Goal: Task Accomplishment & Management: Manage account settings

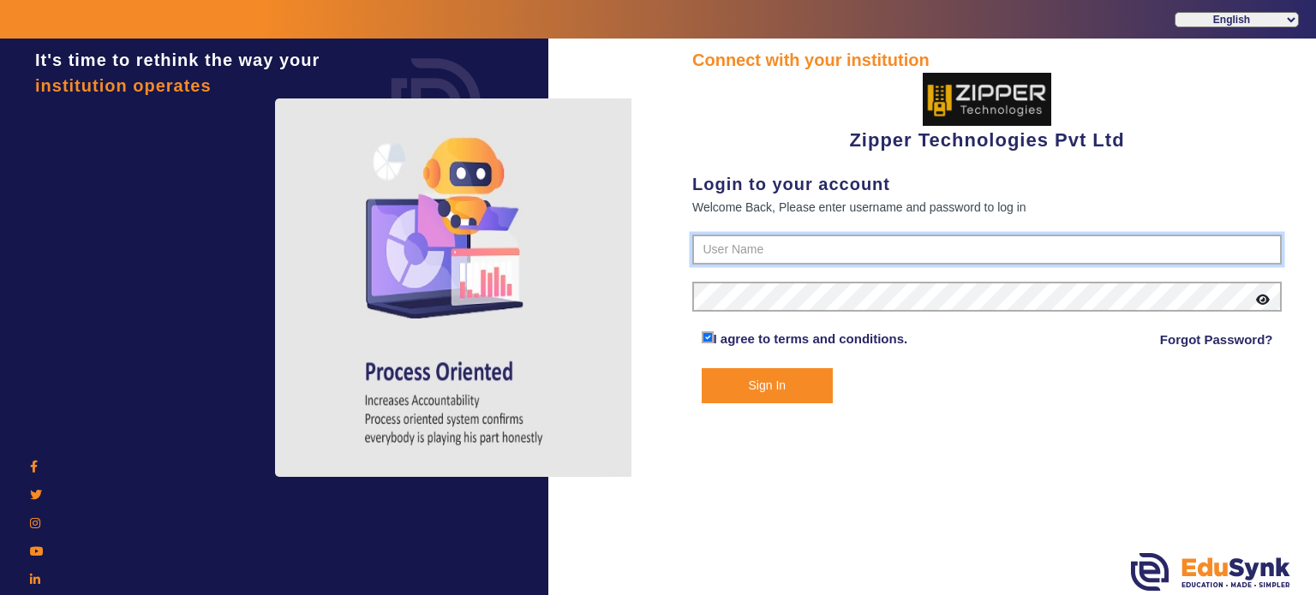
click at [720, 246] on input "text" at bounding box center [986, 250] width 589 height 31
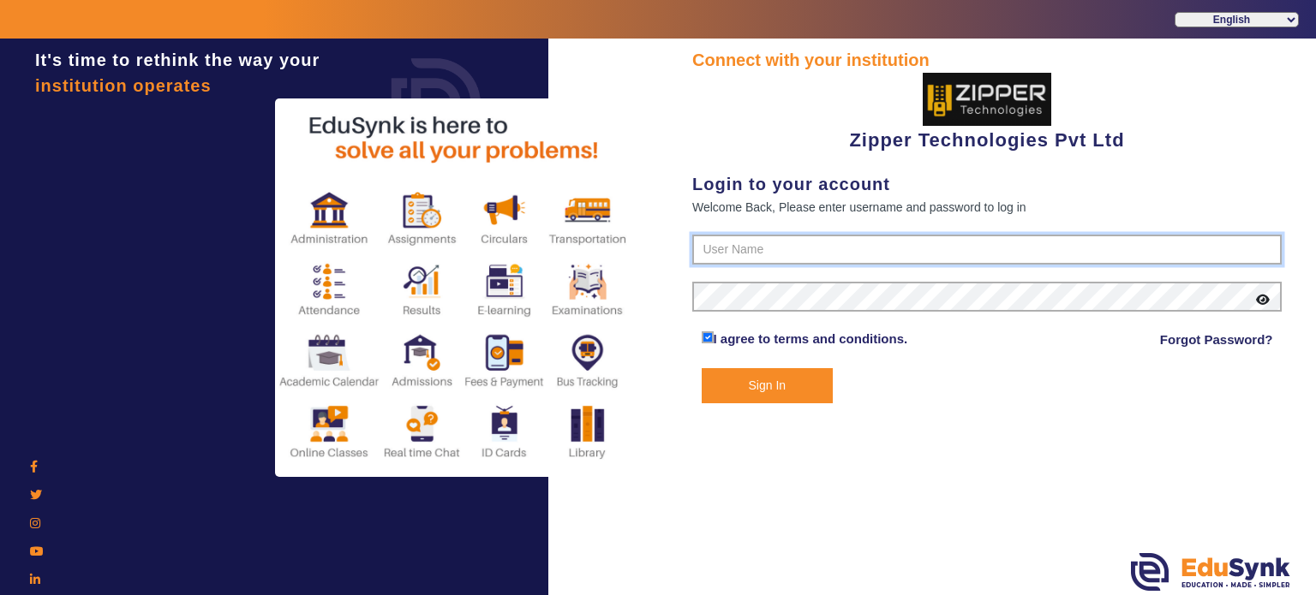
type input "1008790000"
click at [702, 368] on button "Sign In" at bounding box center [768, 385] width 132 height 35
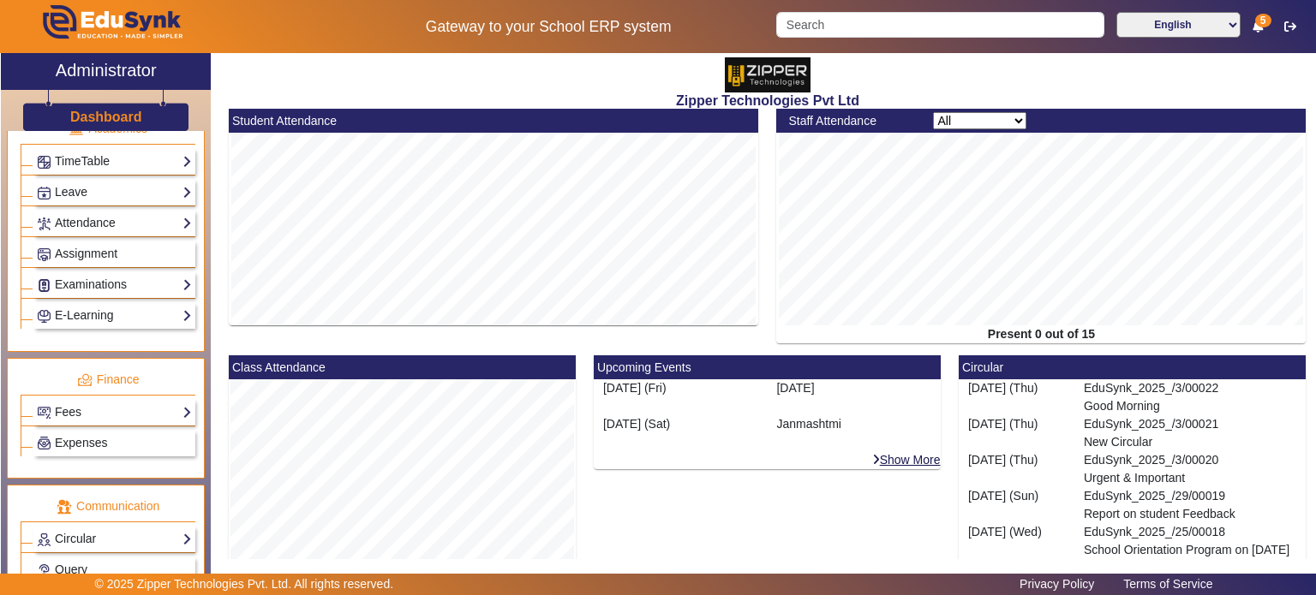
scroll to position [722, 0]
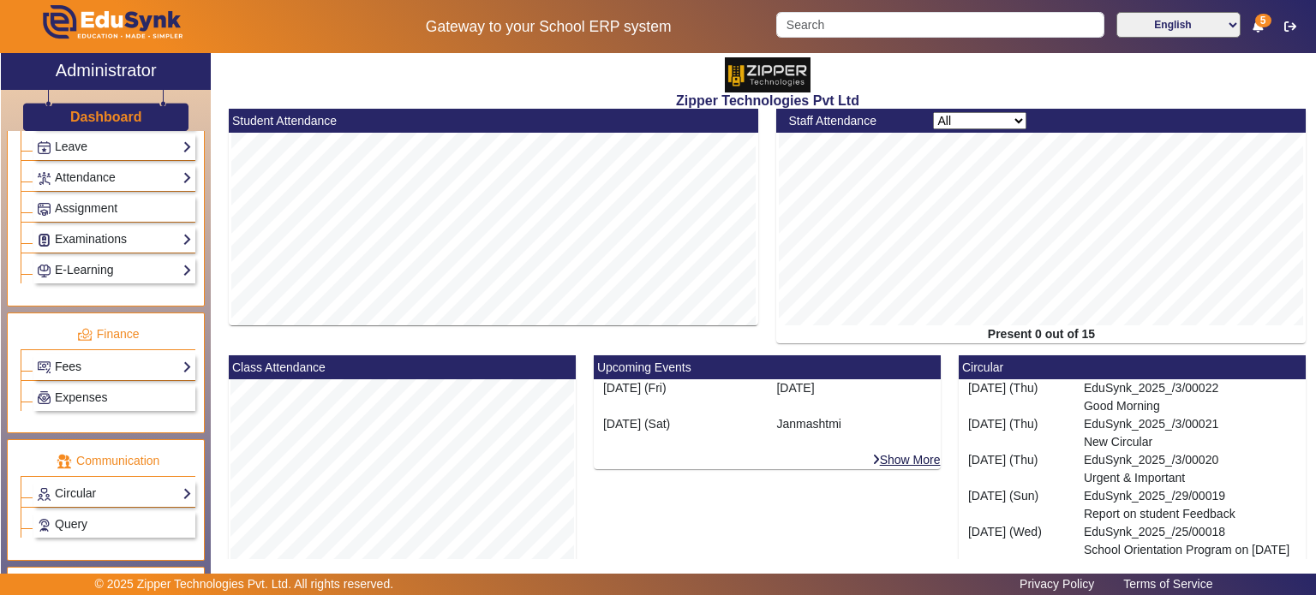
click at [111, 360] on link "Fees" at bounding box center [114, 367] width 155 height 20
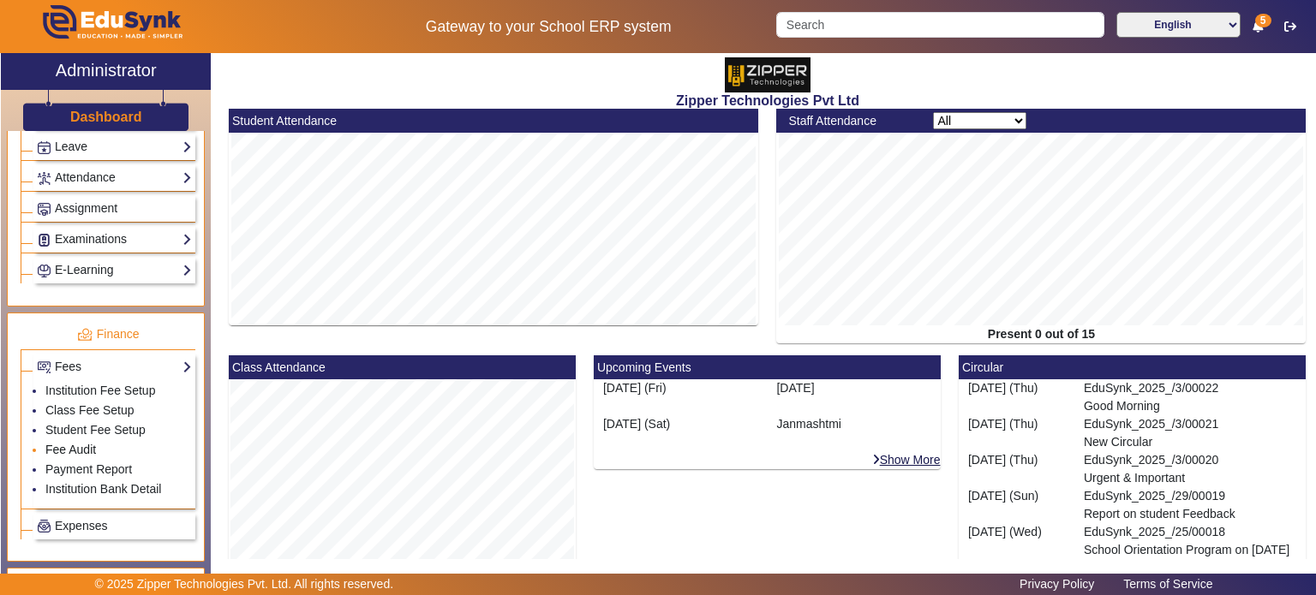
click at [93, 443] on link "Fee Audit" at bounding box center [70, 450] width 51 height 14
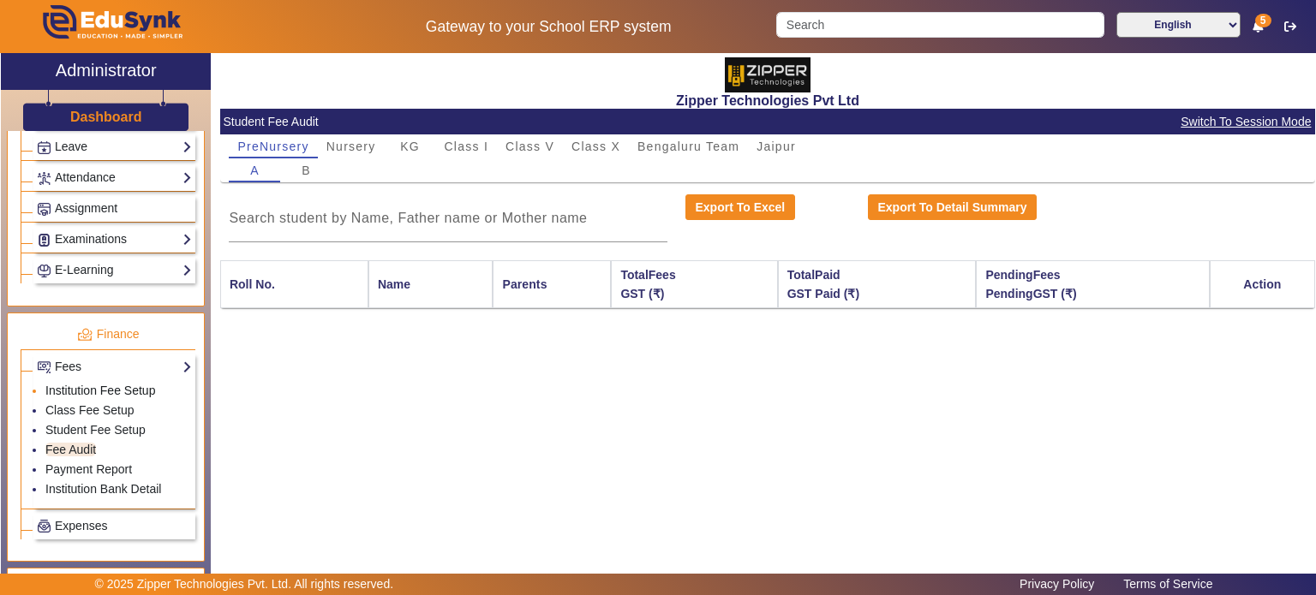
click at [106, 384] on link "Institution Fee Setup" at bounding box center [100, 391] width 110 height 14
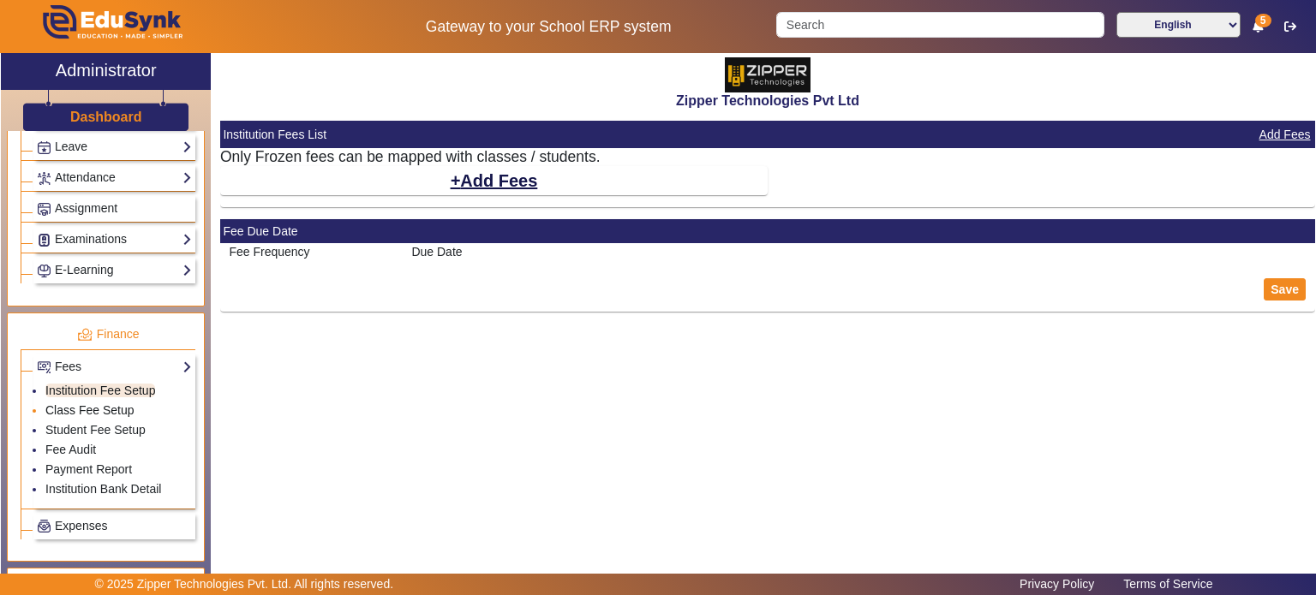
select select "5"
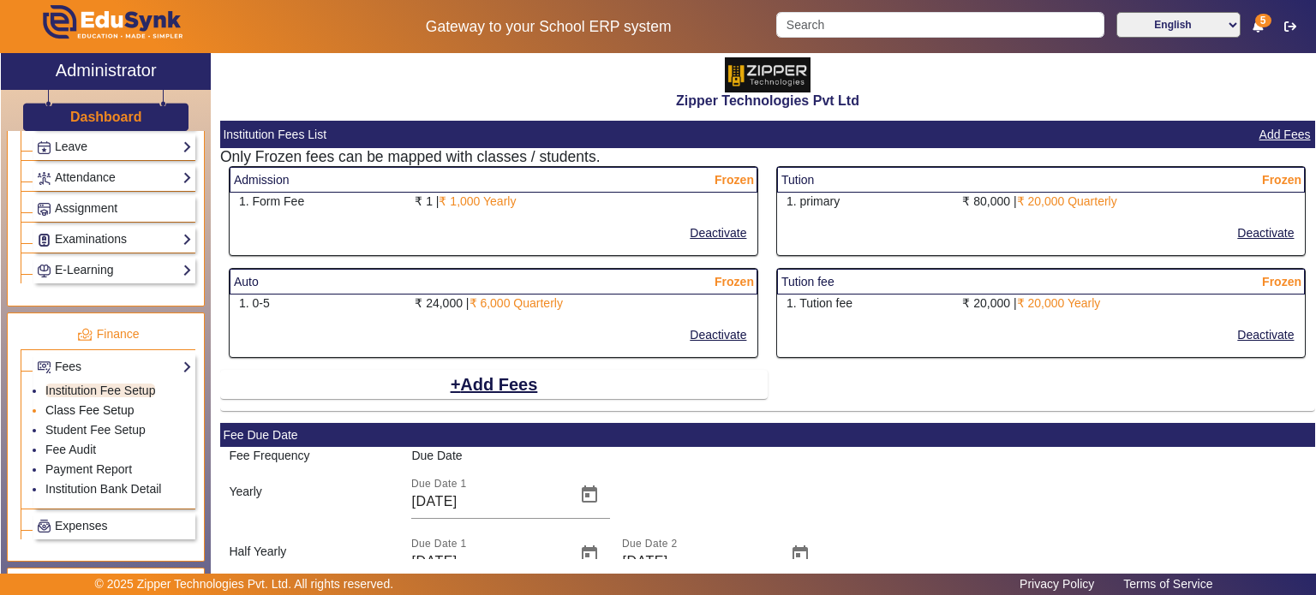
click at [105, 403] on link "Class Fee Setup" at bounding box center [89, 410] width 89 height 14
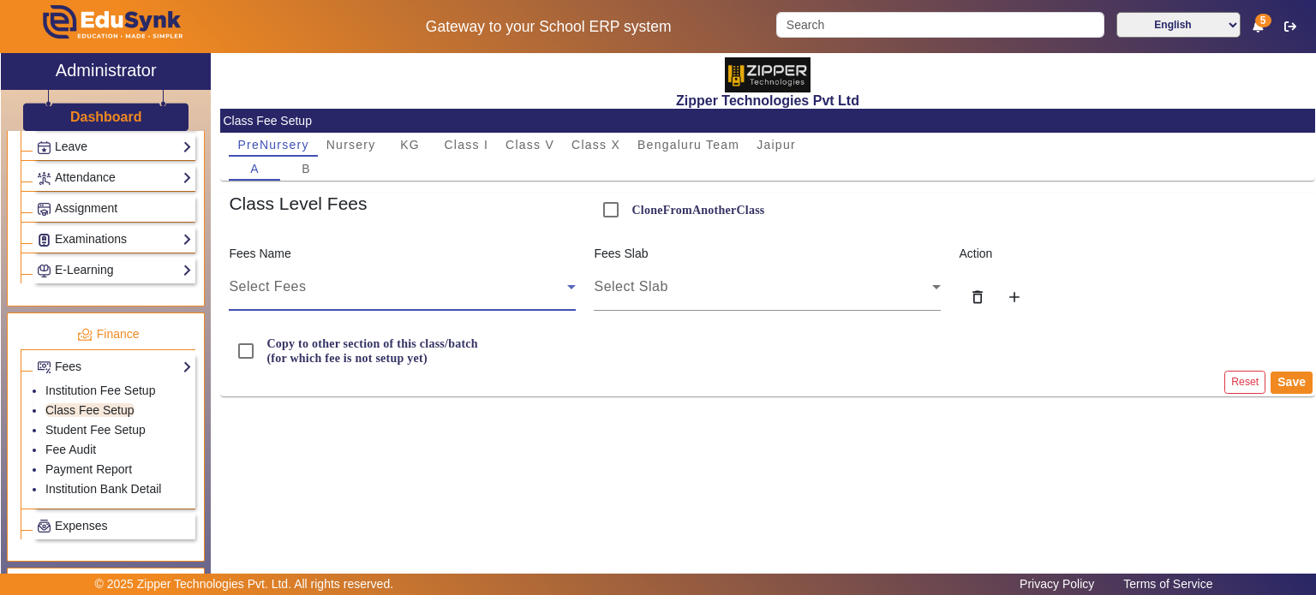
click at [327, 287] on div "Select Fees" at bounding box center [398, 287] width 338 height 21
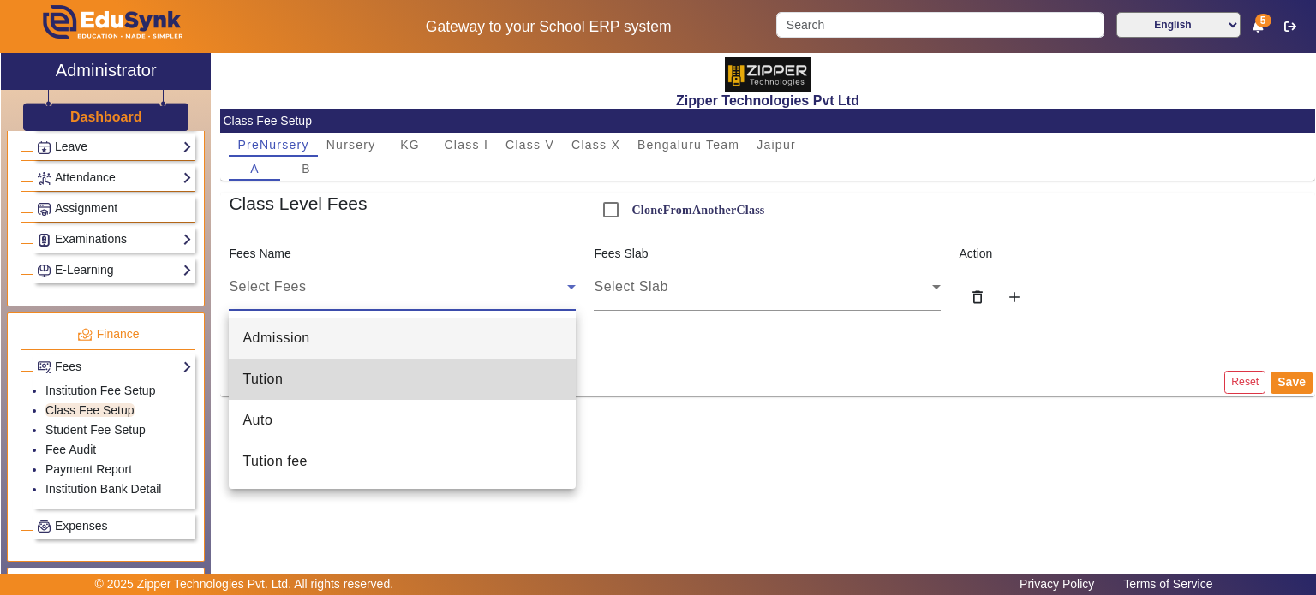
click at [305, 374] on mat-option "Tution" at bounding box center [402, 379] width 347 height 41
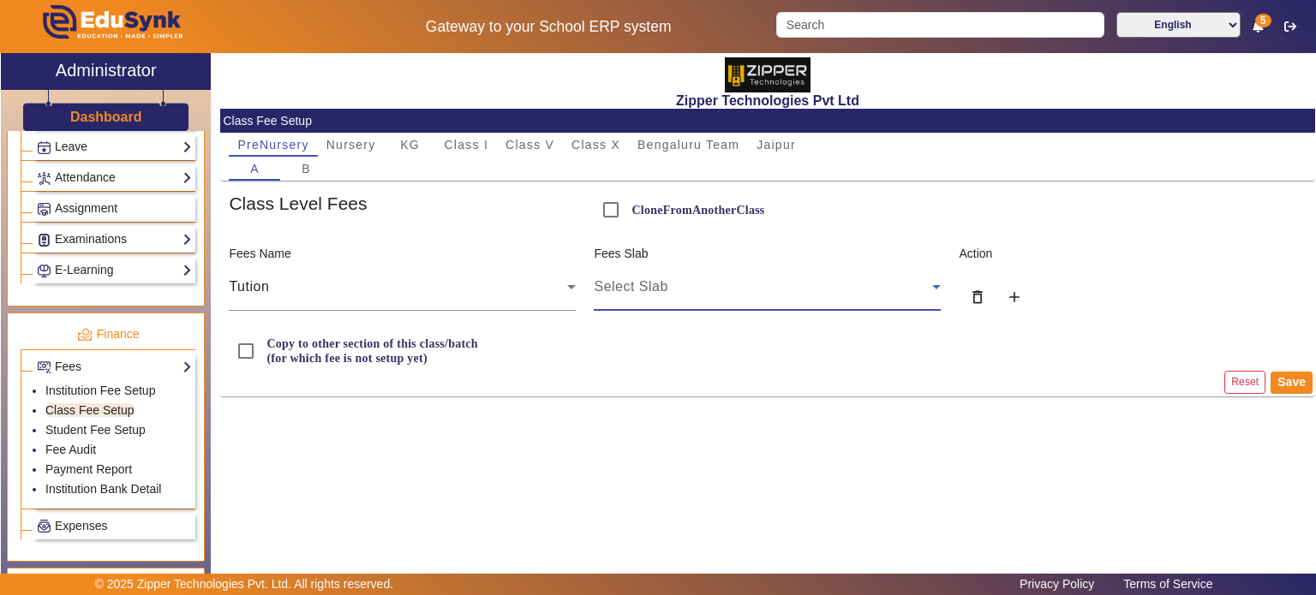
click at [677, 283] on div "Select Slab" at bounding box center [763, 287] width 338 height 21
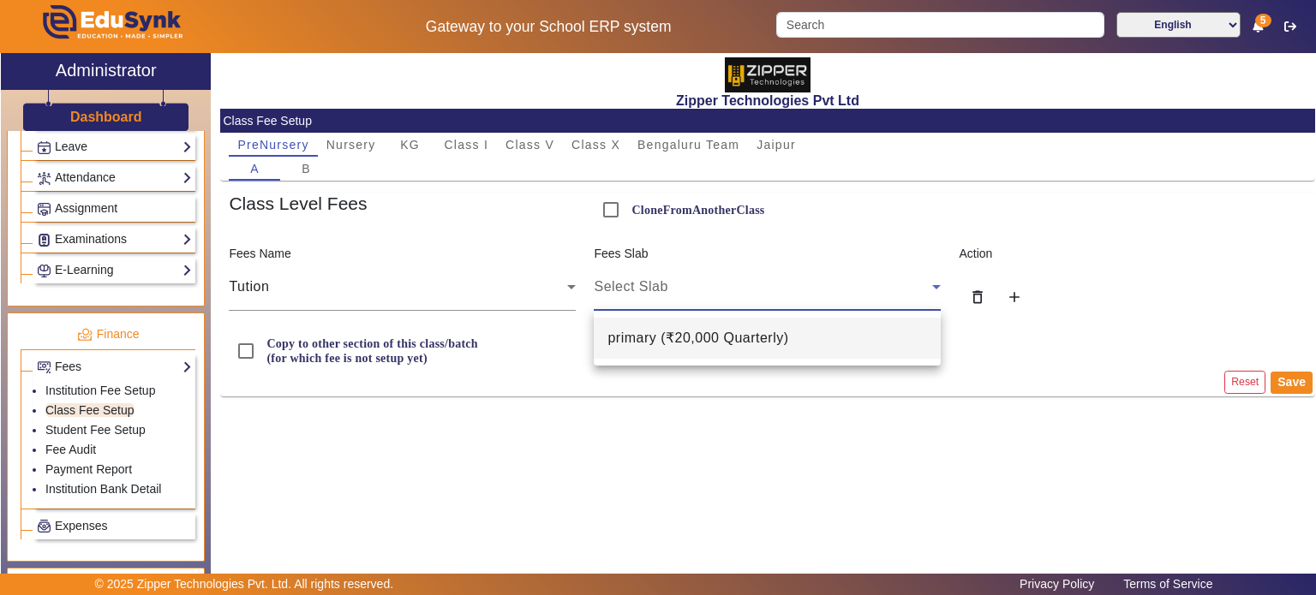
click at [674, 325] on mat-option "primary ( ₹20,000 Quarterly )" at bounding box center [767, 338] width 347 height 41
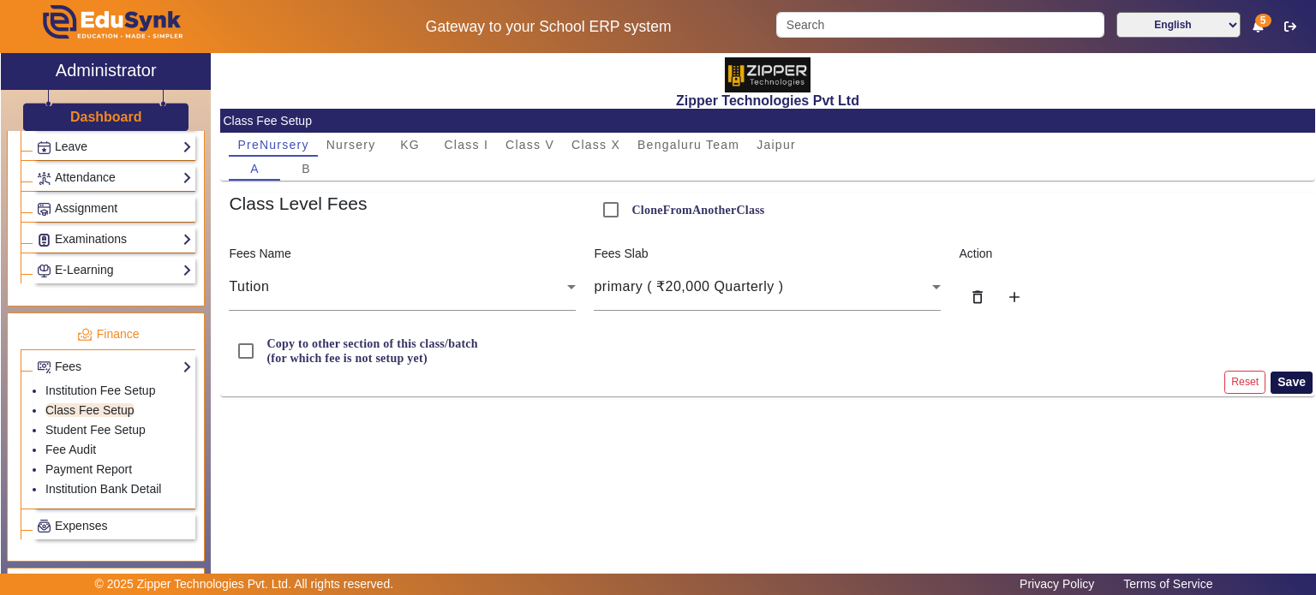
click at [1288, 385] on button "Save" at bounding box center [1291, 383] width 42 height 22
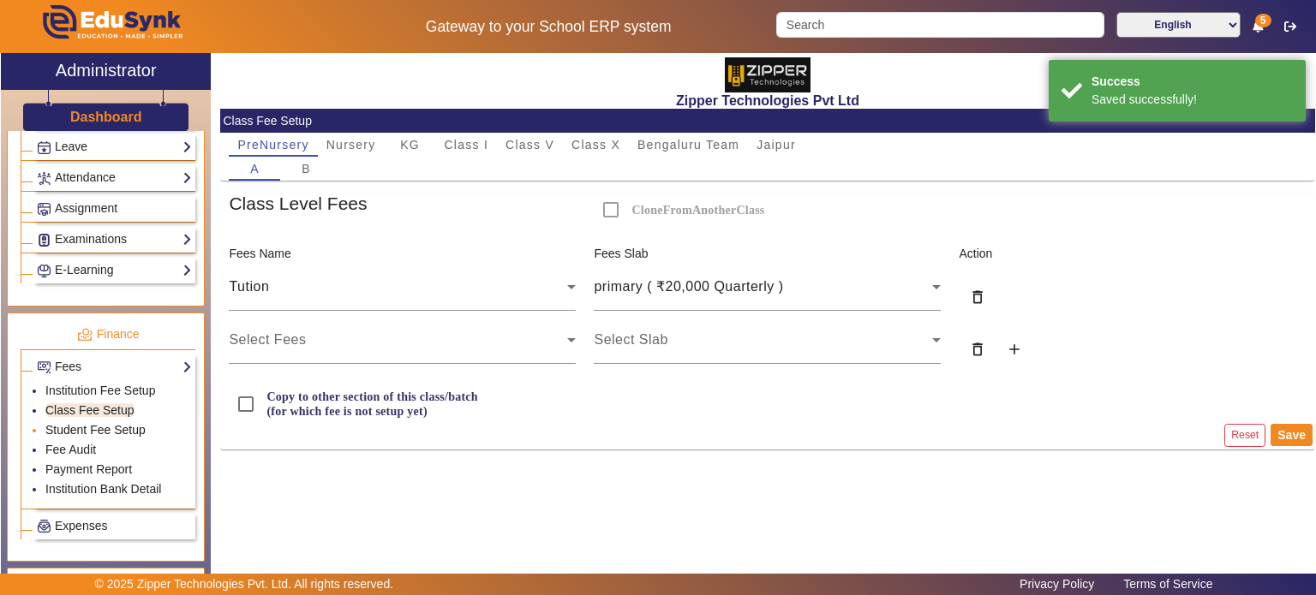
click at [116, 423] on link "Student Fee Setup" at bounding box center [95, 430] width 100 height 14
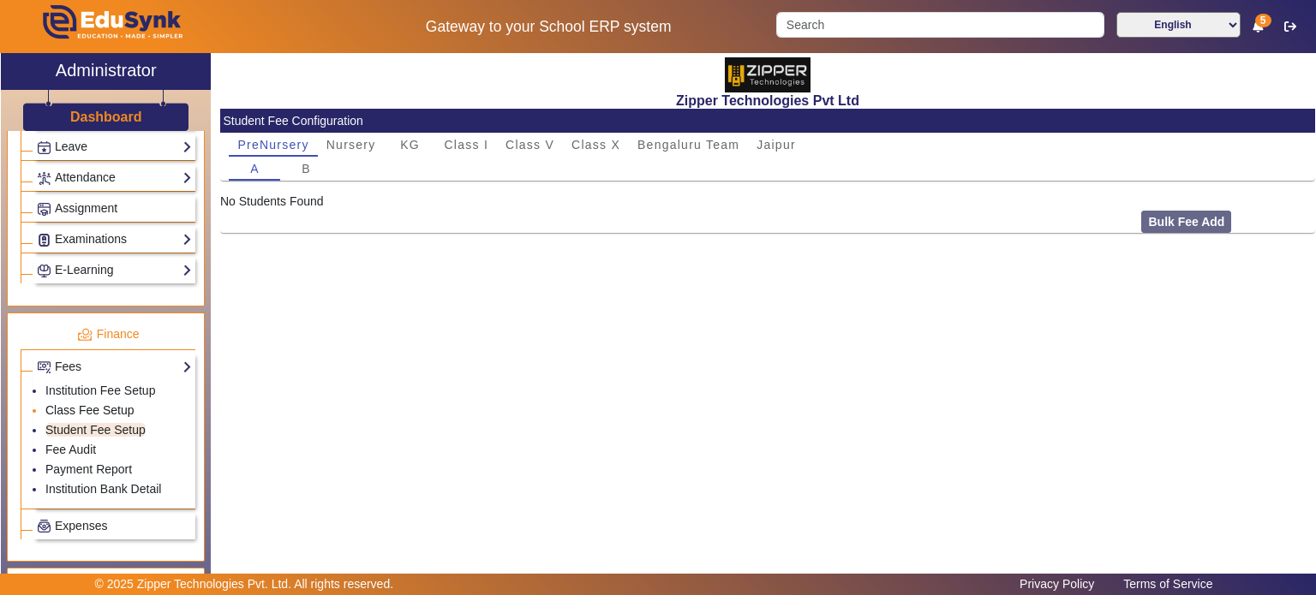
click at [113, 403] on link "Class Fee Setup" at bounding box center [89, 410] width 89 height 14
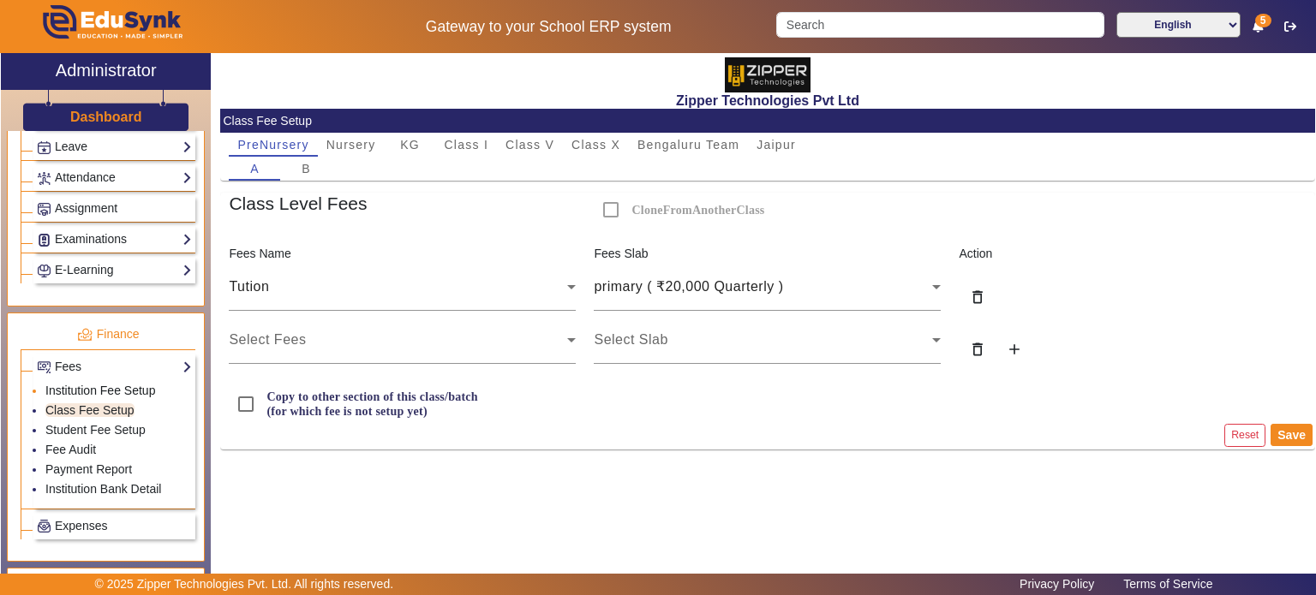
click at [113, 384] on link "Institution Fee Setup" at bounding box center [100, 391] width 110 height 14
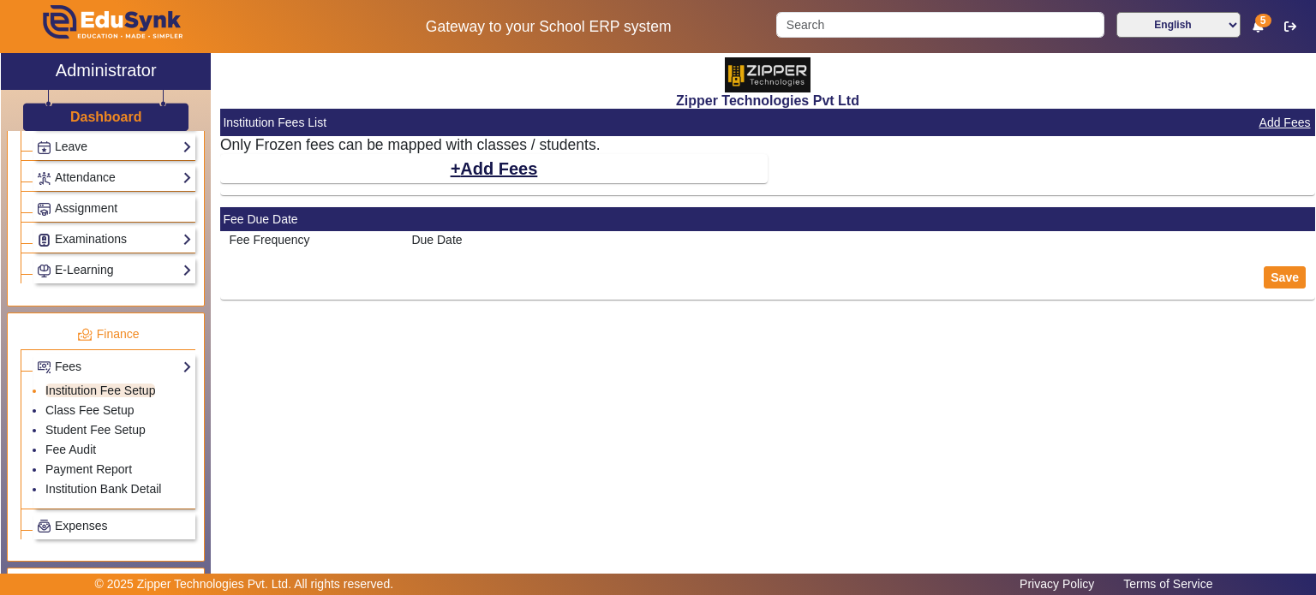
select select "5"
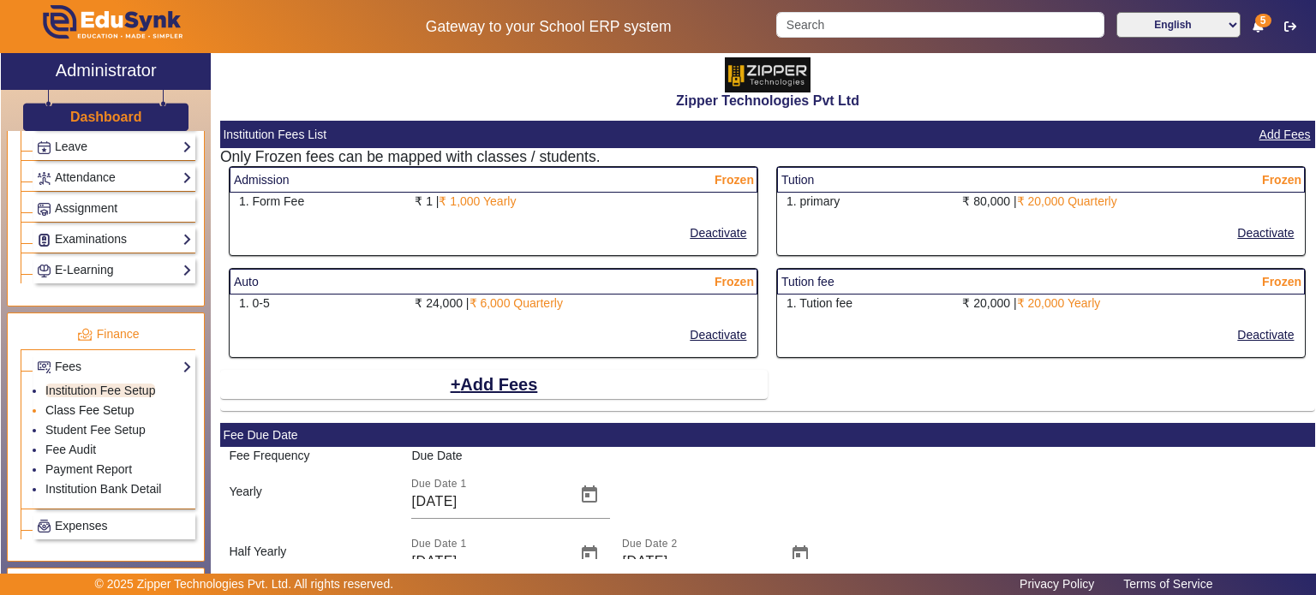
click at [113, 403] on link "Class Fee Setup" at bounding box center [89, 410] width 89 height 14
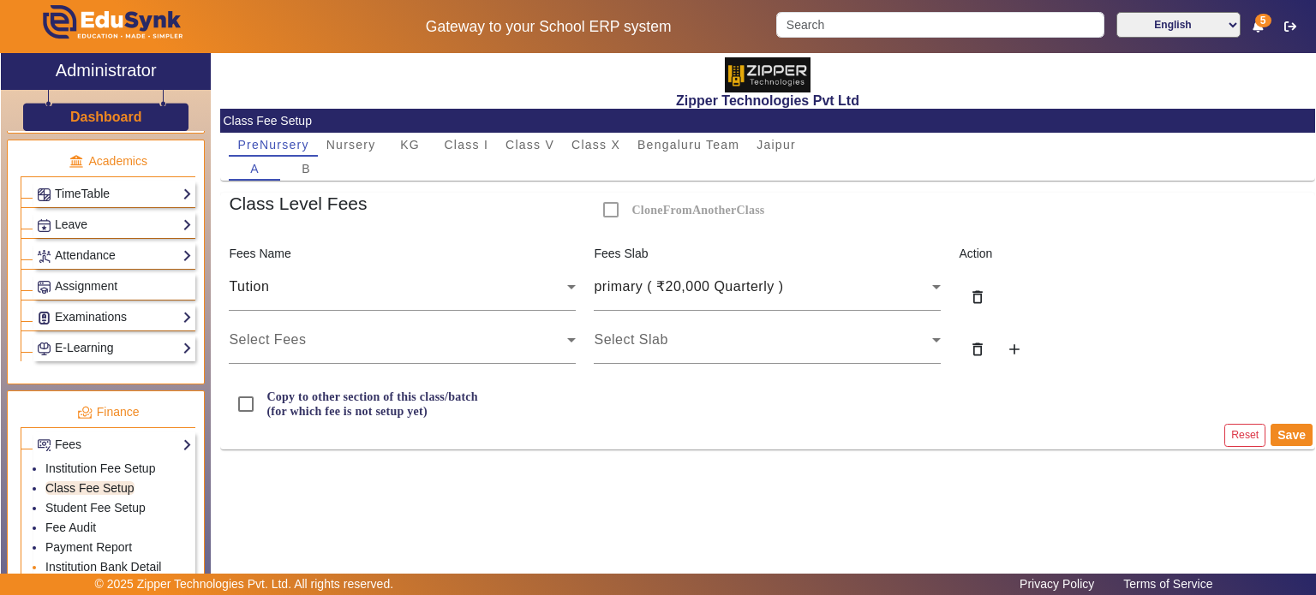
scroll to position [636, 0]
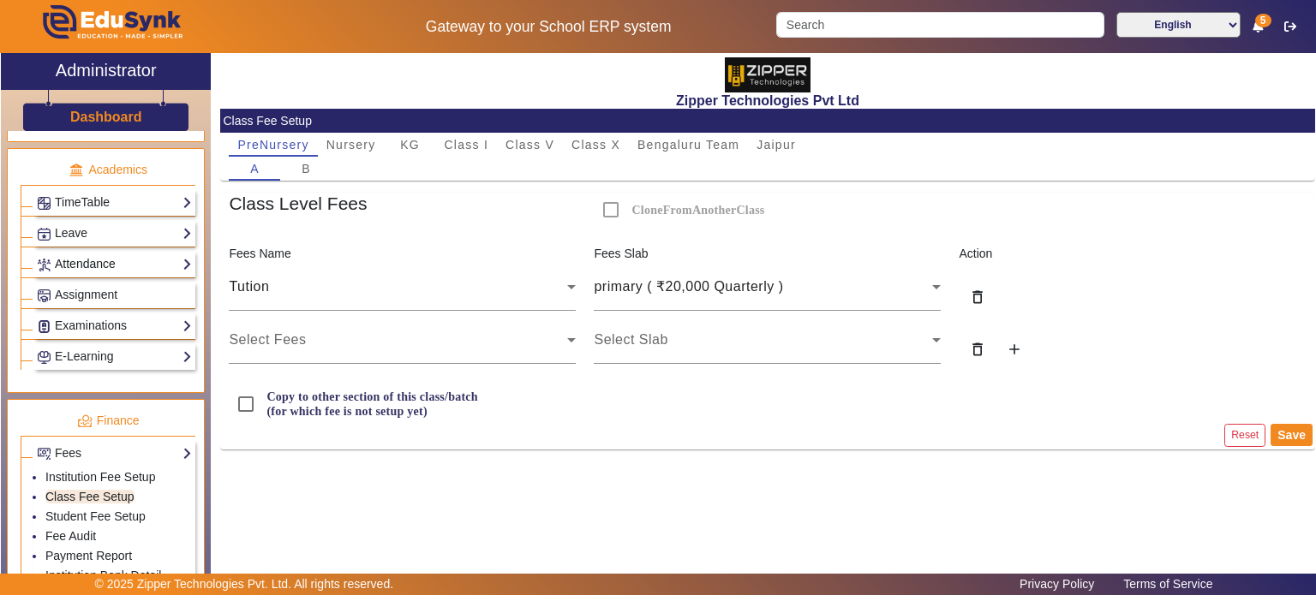
click at [115, 262] on link "Attendance" at bounding box center [114, 264] width 155 height 20
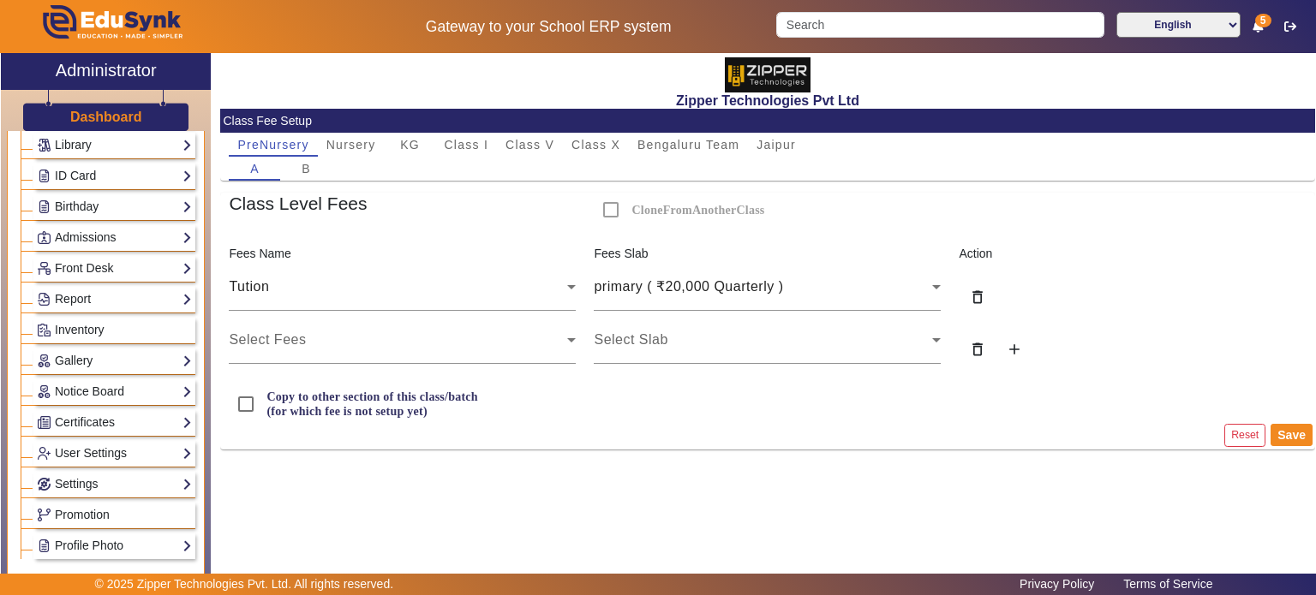
scroll to position [195, 0]
click at [103, 233] on link "Admissions" at bounding box center [114, 239] width 155 height 20
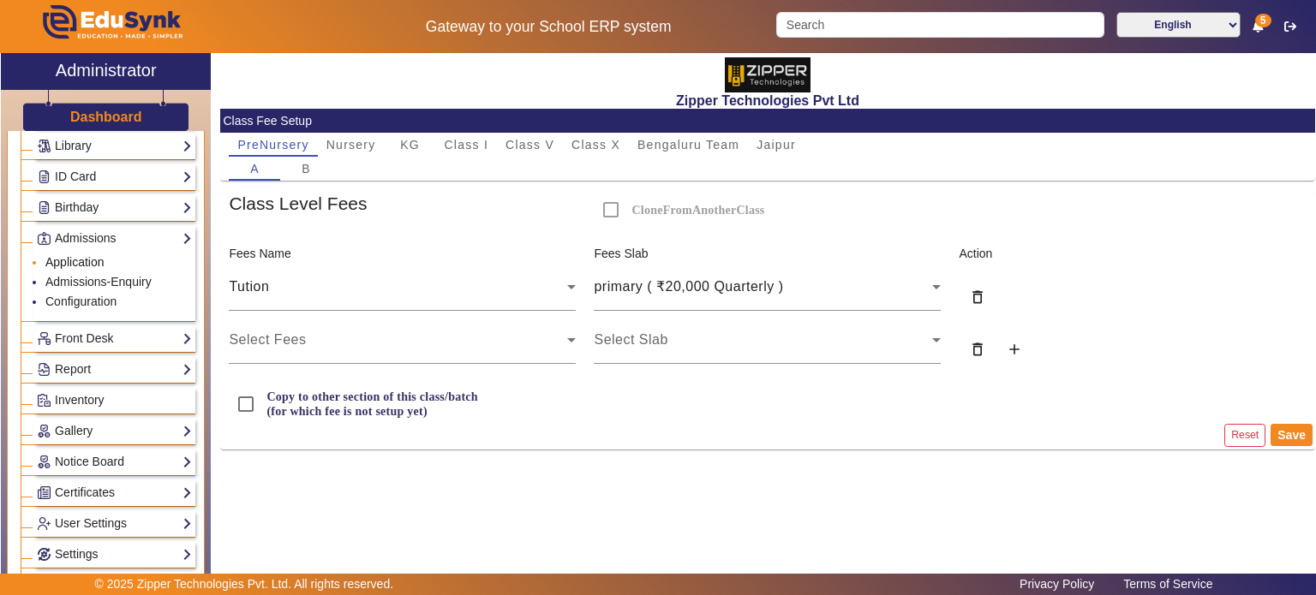
click at [88, 257] on link "Application" at bounding box center [74, 262] width 59 height 14
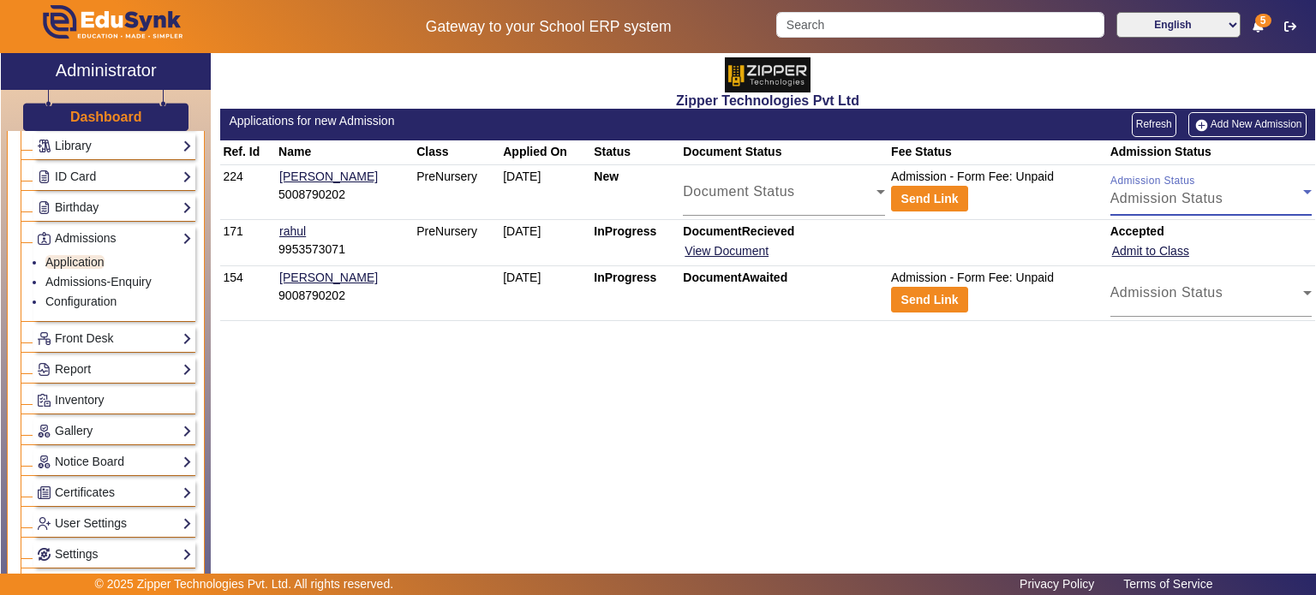
click at [1165, 198] on span "Admission Status" at bounding box center [1166, 198] width 113 height 15
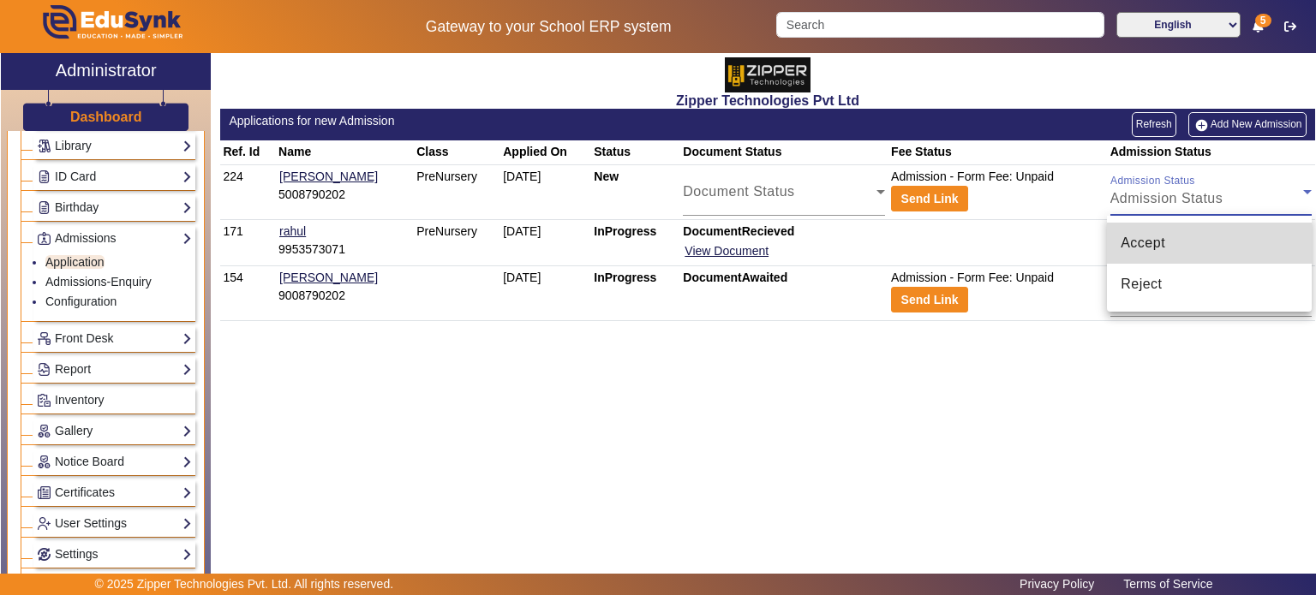
click at [1155, 245] on span "Accept" at bounding box center [1142, 243] width 45 height 21
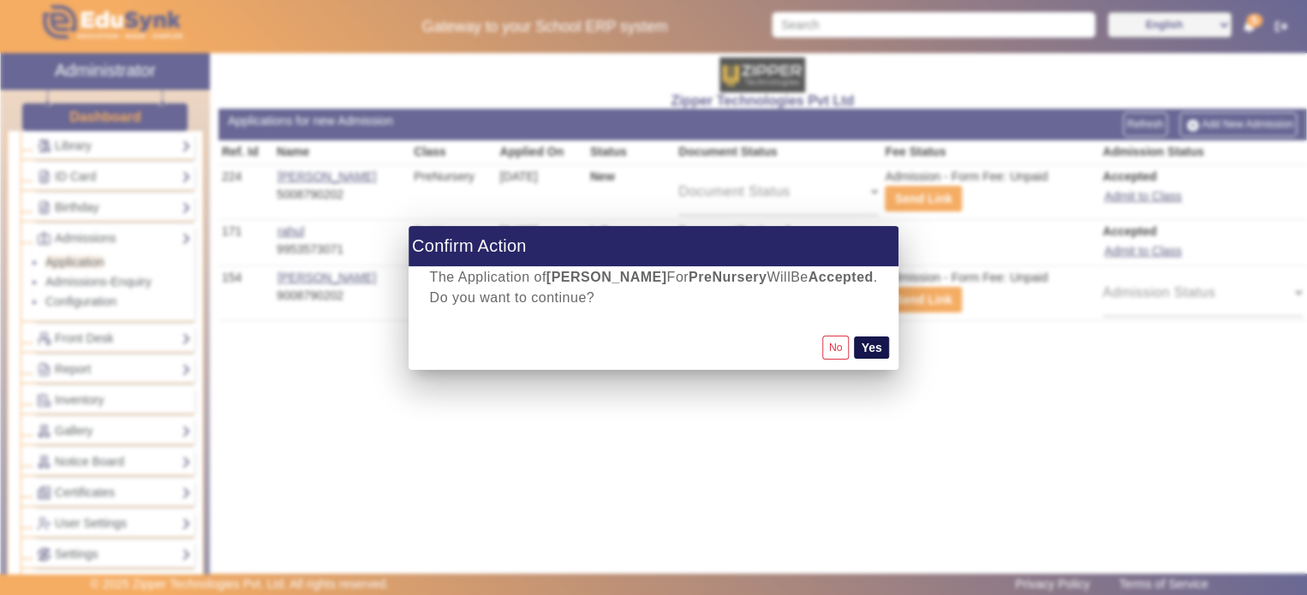
click at [878, 350] on button "Yes" at bounding box center [871, 348] width 34 height 22
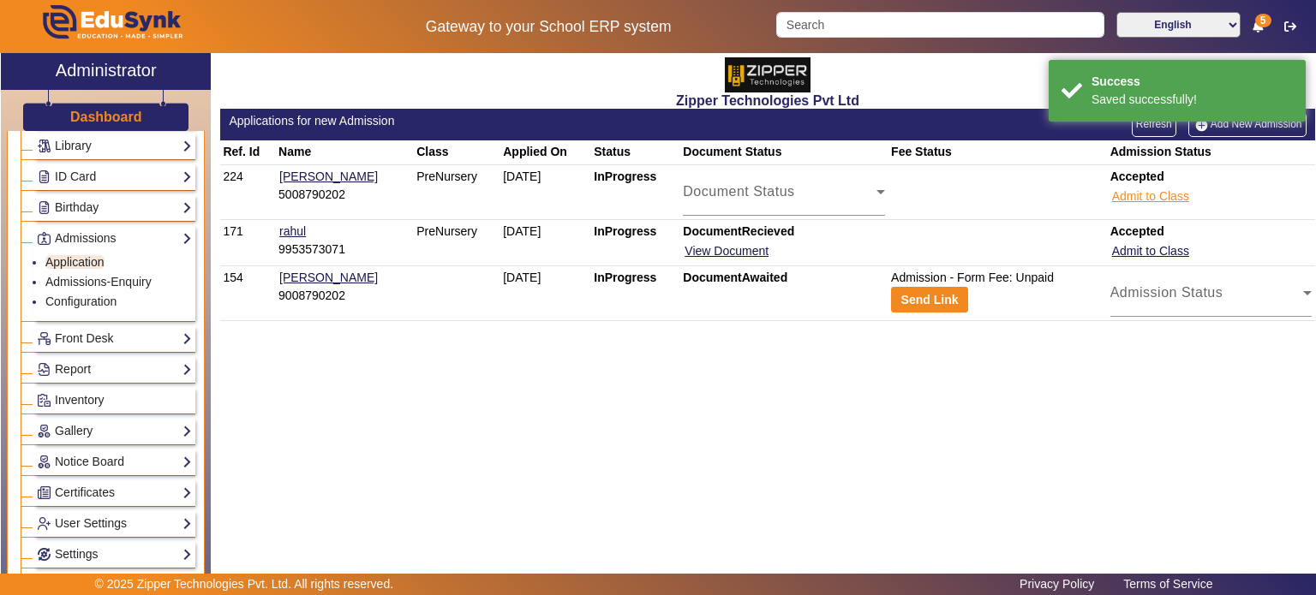
drag, startPoint x: 1149, startPoint y: 185, endPoint x: 1149, endPoint y: 195, distance: 10.3
click at [1149, 195] on button "Admit to Class" at bounding box center [1150, 196] width 81 height 21
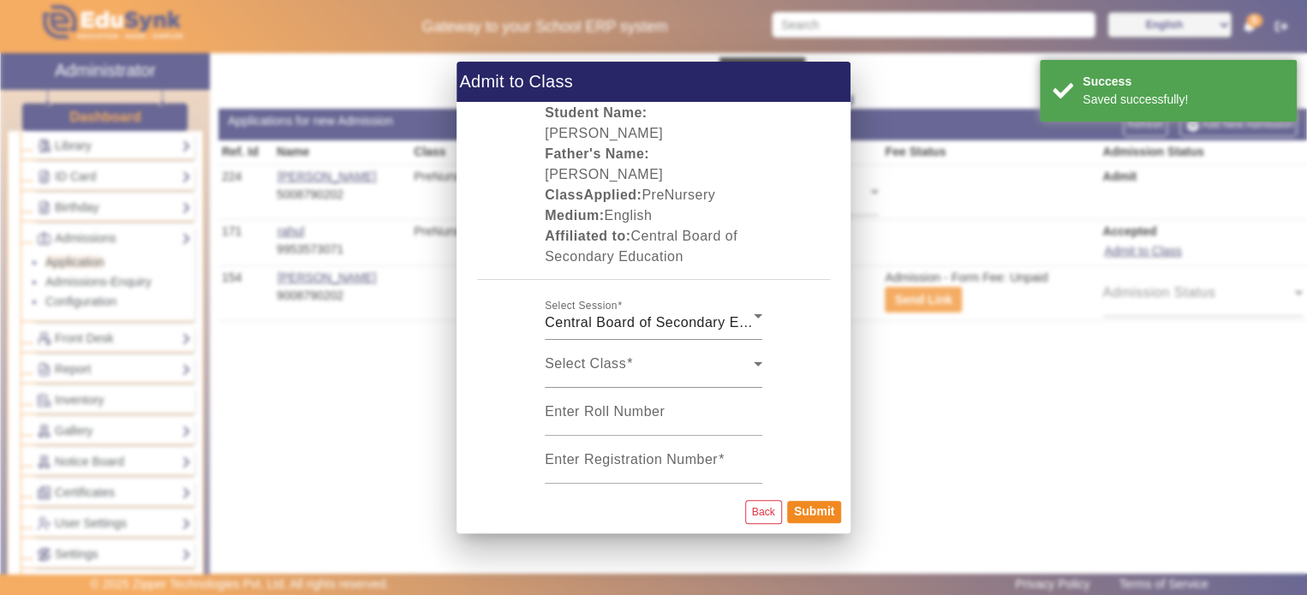
click at [1149, 195] on div at bounding box center [653, 297] width 1307 height 595
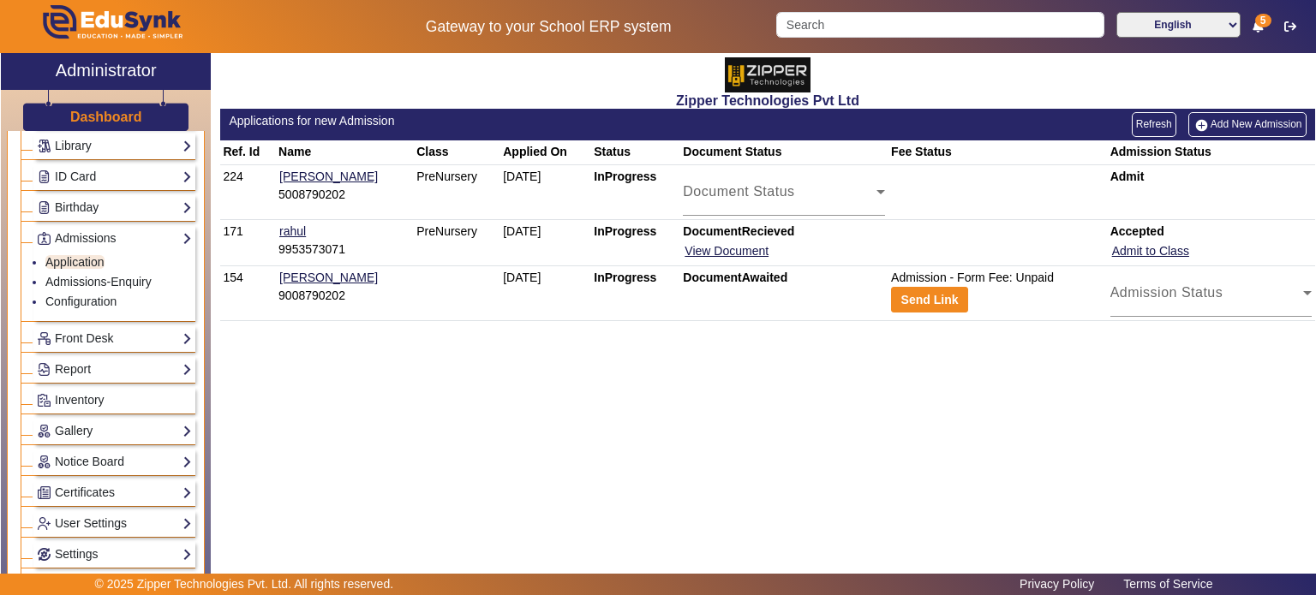
click at [1126, 178] on b "Admit" at bounding box center [1127, 177] width 34 height 14
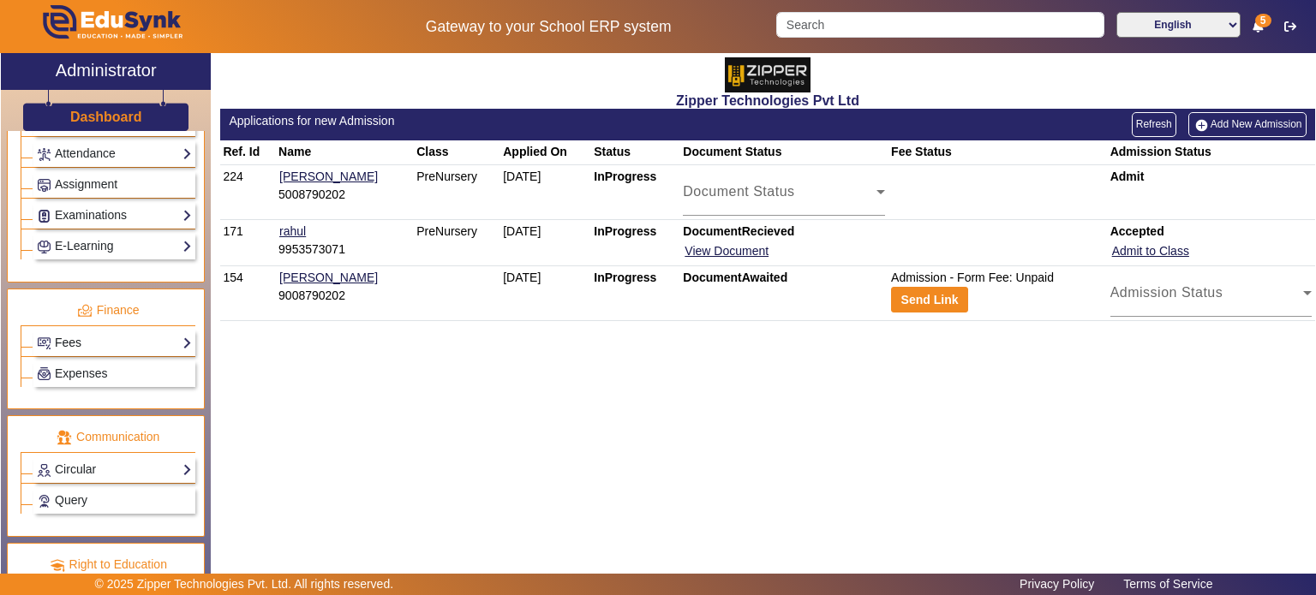
click at [89, 339] on link "Fees" at bounding box center [114, 343] width 155 height 20
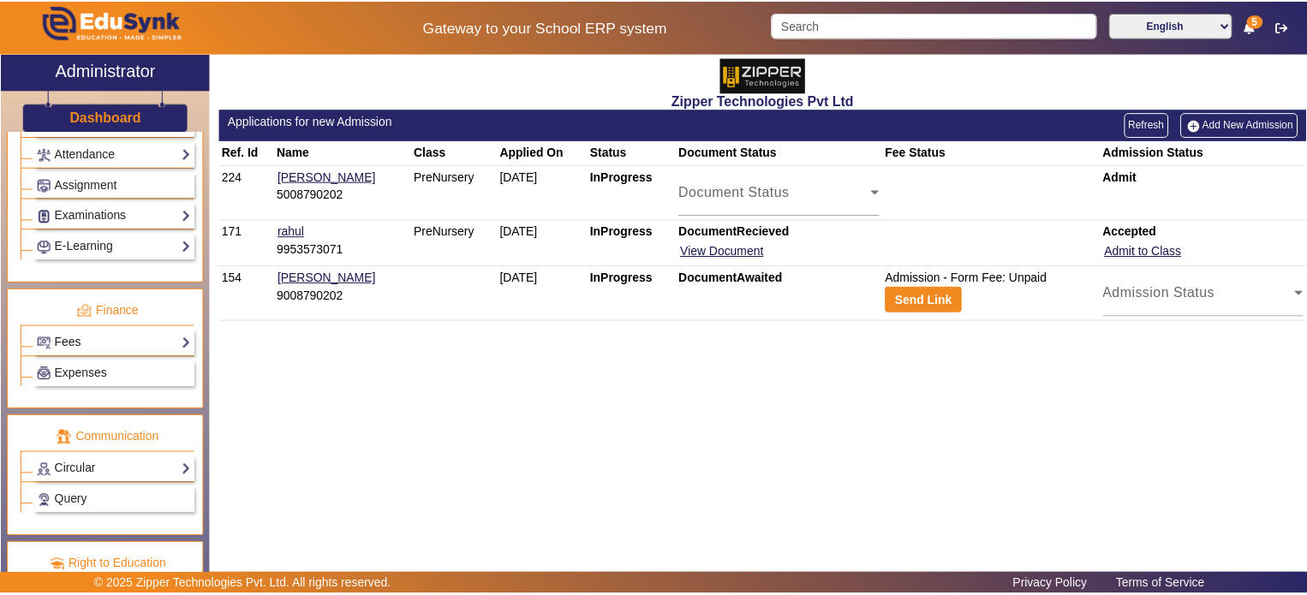
scroll to position [746, 0]
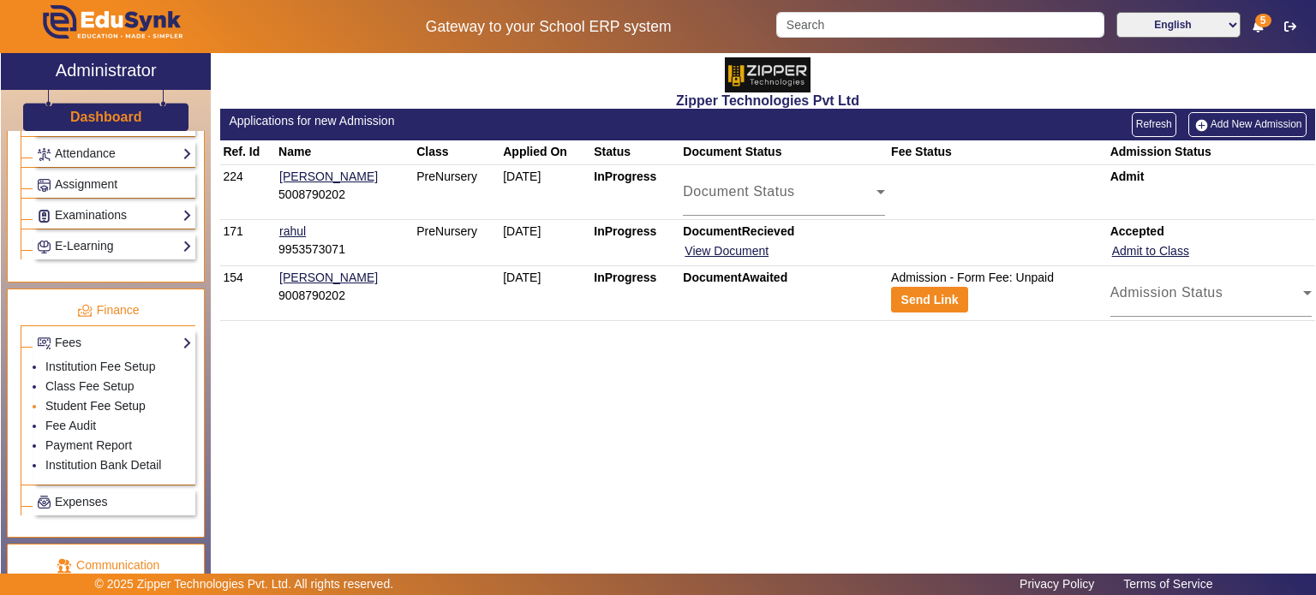
click at [75, 399] on link "Student Fee Setup" at bounding box center [95, 406] width 100 height 14
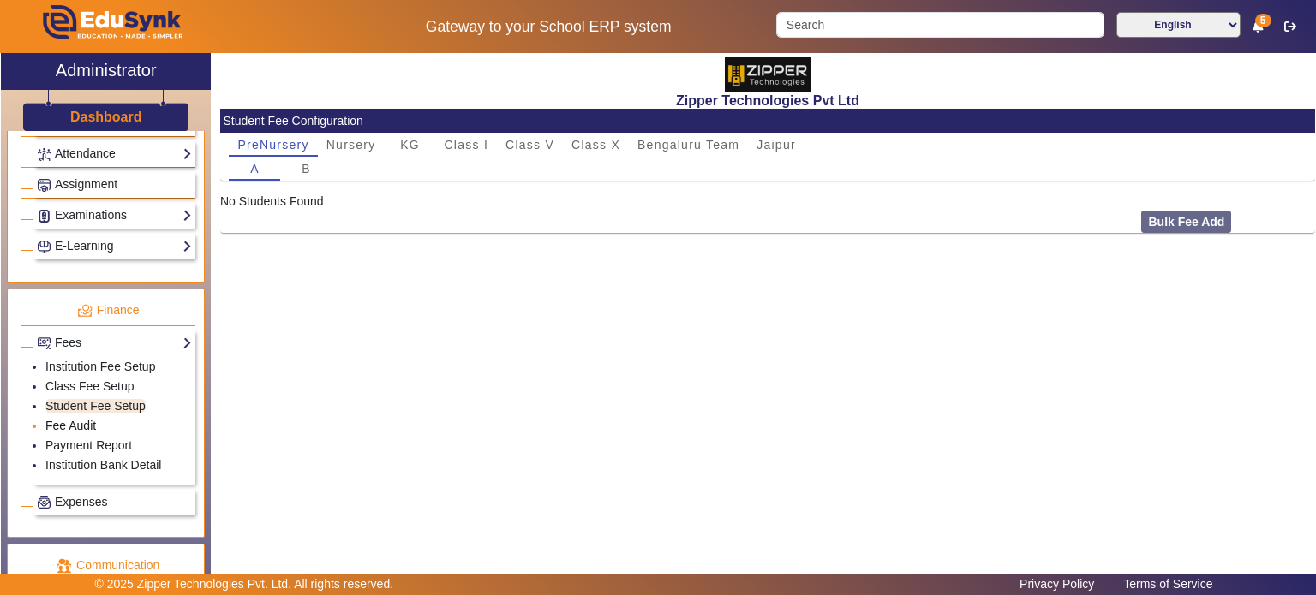
click at [77, 419] on link "Fee Audit" at bounding box center [70, 426] width 51 height 14
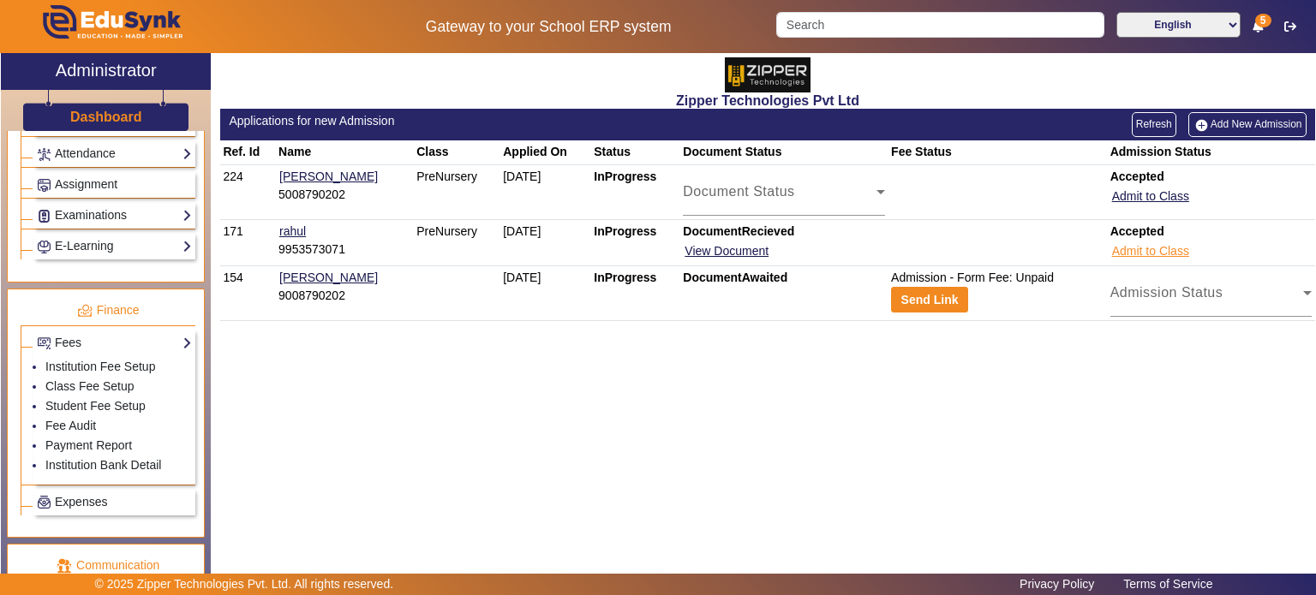
click at [1145, 254] on button "Admit to Class" at bounding box center [1150, 251] width 81 height 21
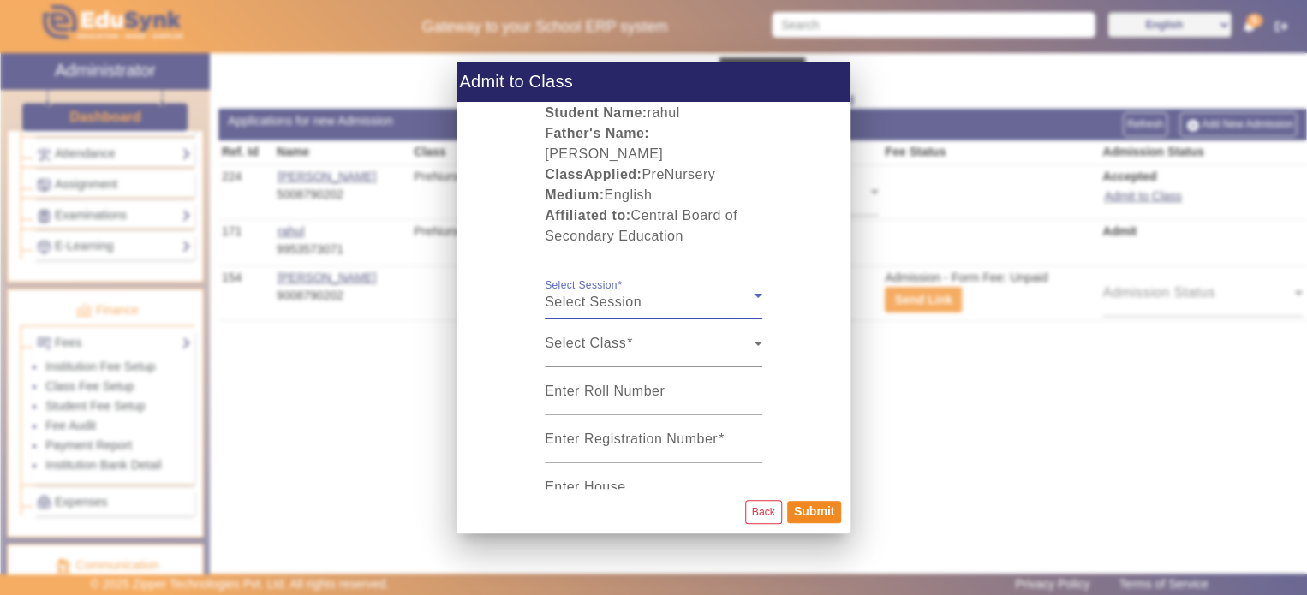
click at [671, 292] on div "Select Session" at bounding box center [649, 302] width 209 height 21
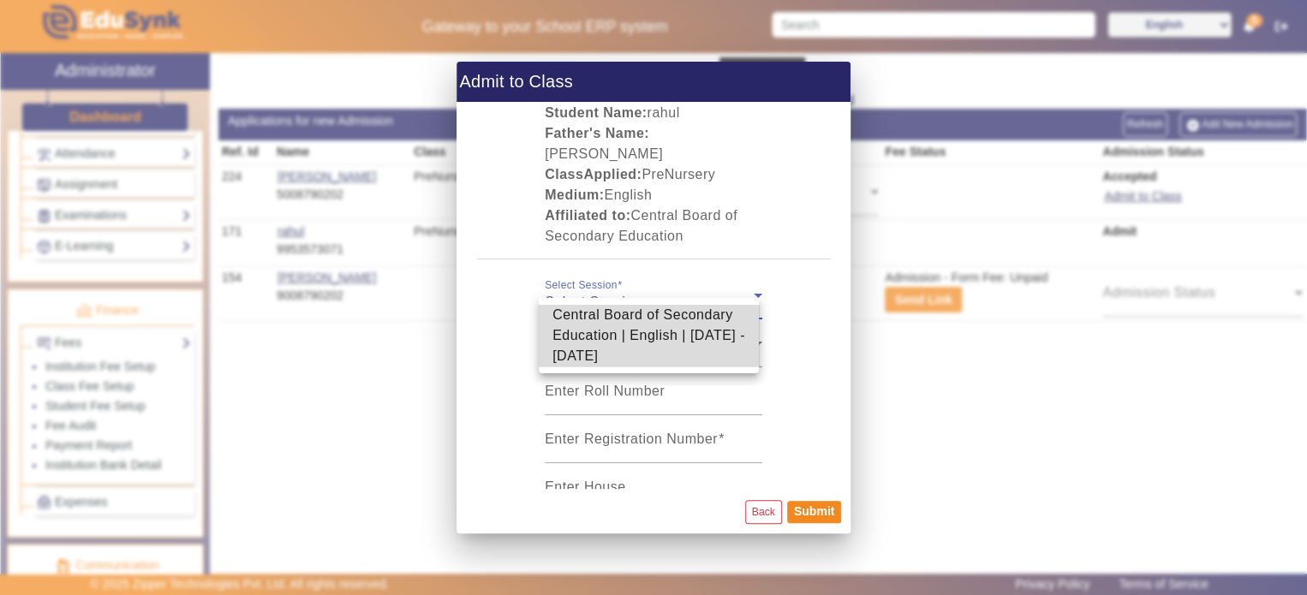
click at [652, 326] on span "Central Board of Secondary Education | English | [DATE] - [DATE]" at bounding box center [649, 336] width 193 height 62
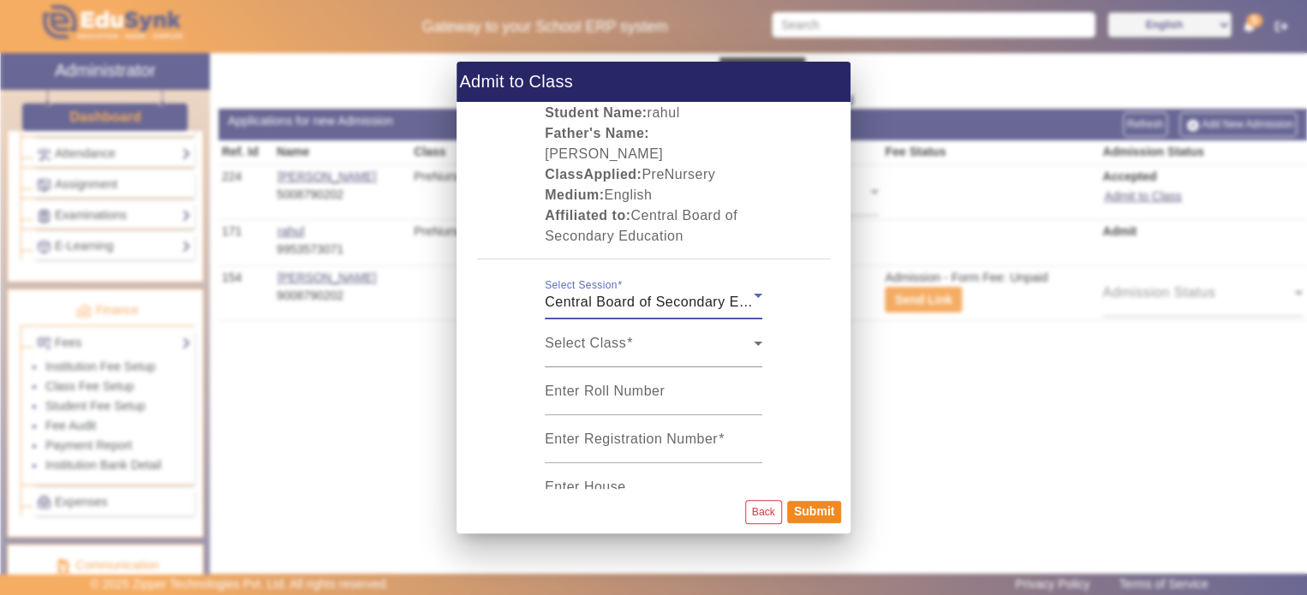
click at [652, 340] on div "Select Class" at bounding box center [649, 350] width 209 height 21
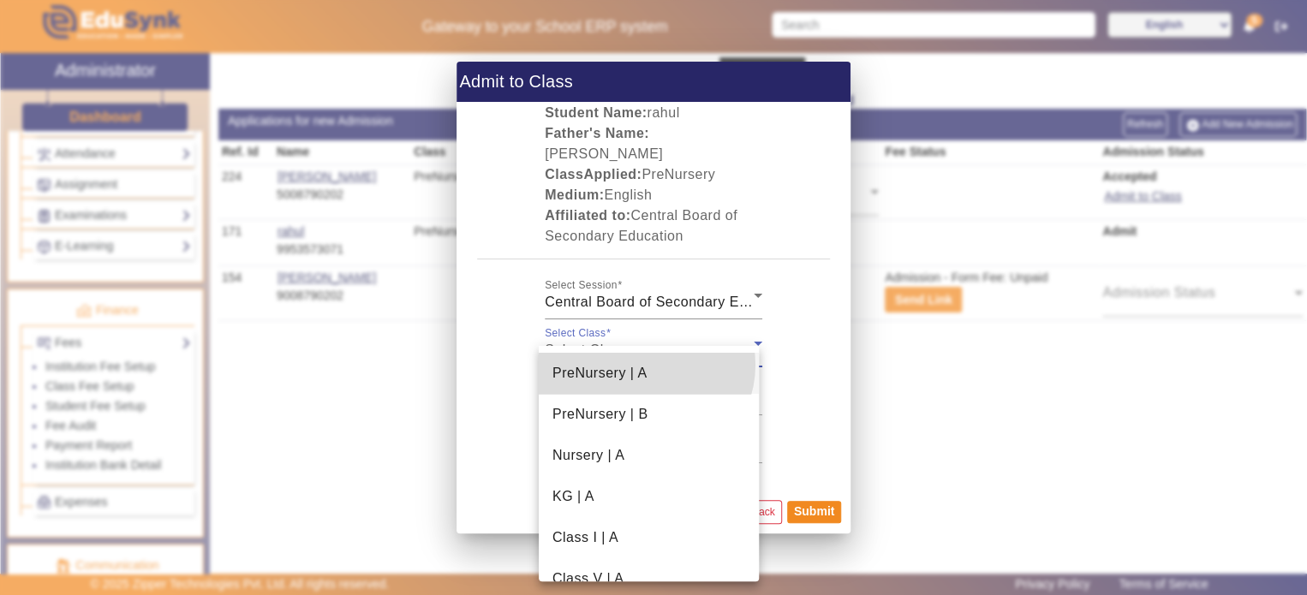
click at [645, 365] on span "PreNursery | A" at bounding box center [600, 373] width 95 height 21
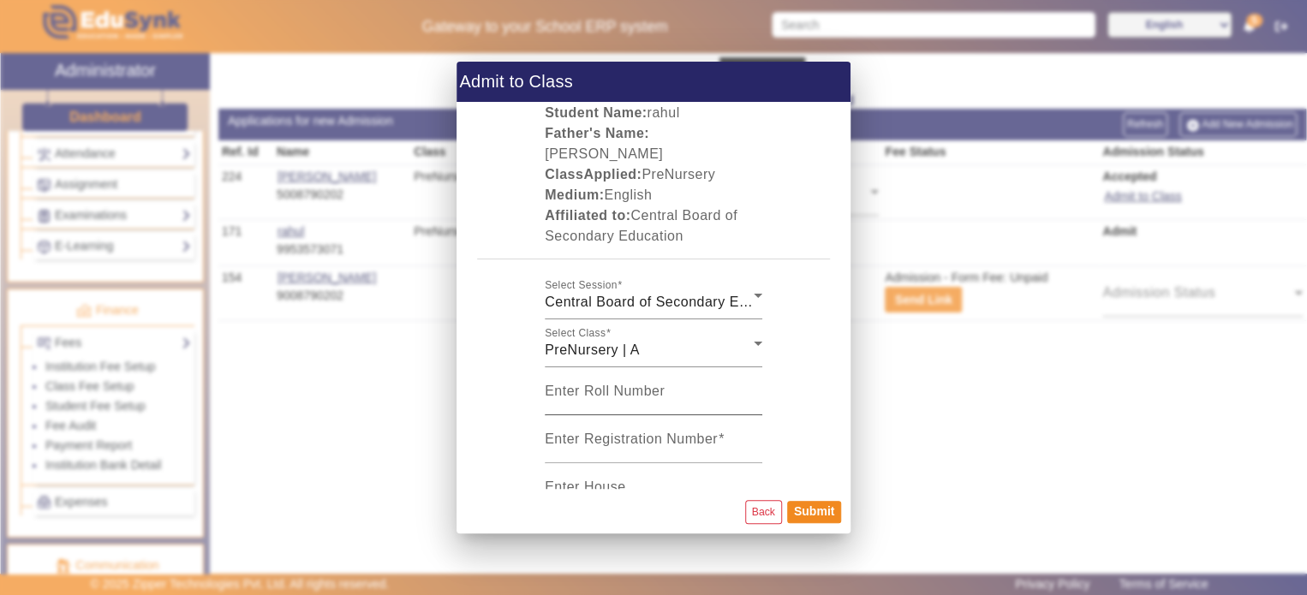
click at [642, 388] on div "Enter Roll Number" at bounding box center [654, 391] width 218 height 48
type input "1"
click at [643, 432] on mat-label "Enter Registration Number" at bounding box center [631, 439] width 173 height 15
click at [643, 436] on input "Enter Registration Number" at bounding box center [654, 446] width 218 height 21
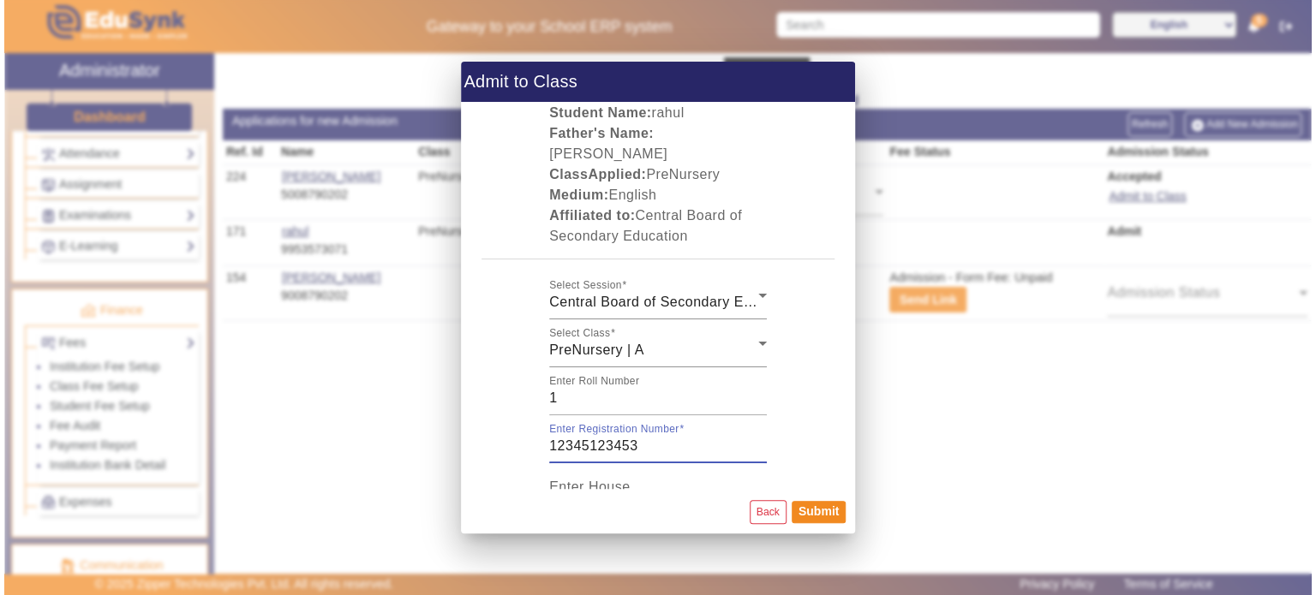
scroll to position [17, 0]
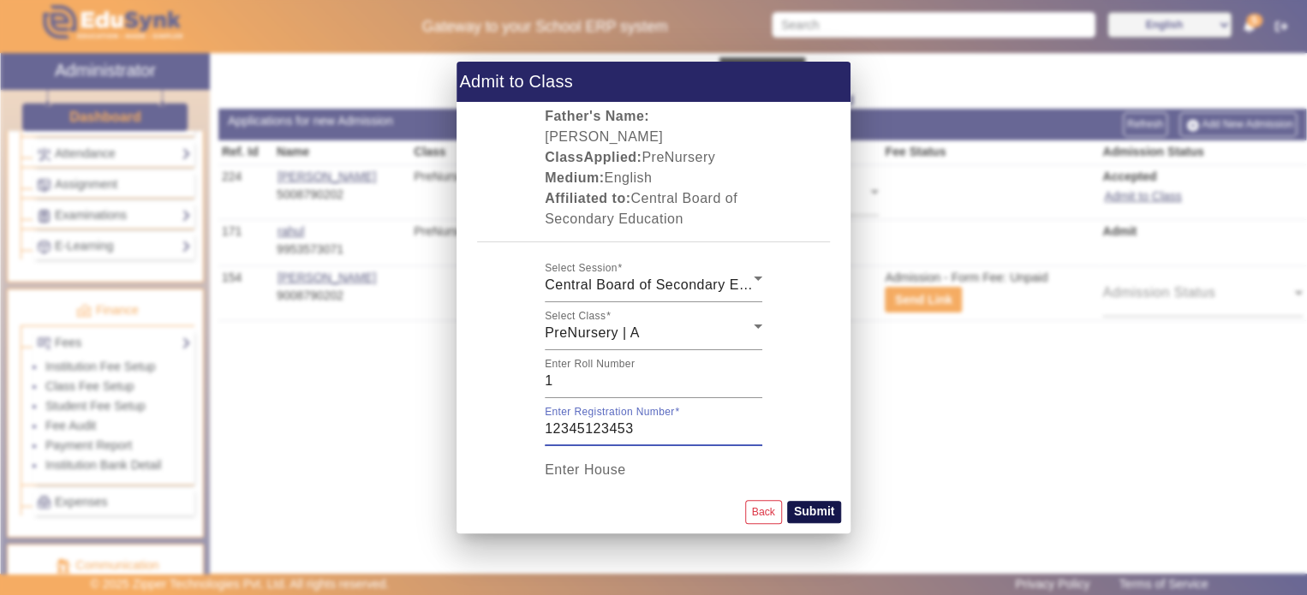
type input "12345123453"
click at [825, 507] on button "Submit" at bounding box center [814, 512] width 54 height 22
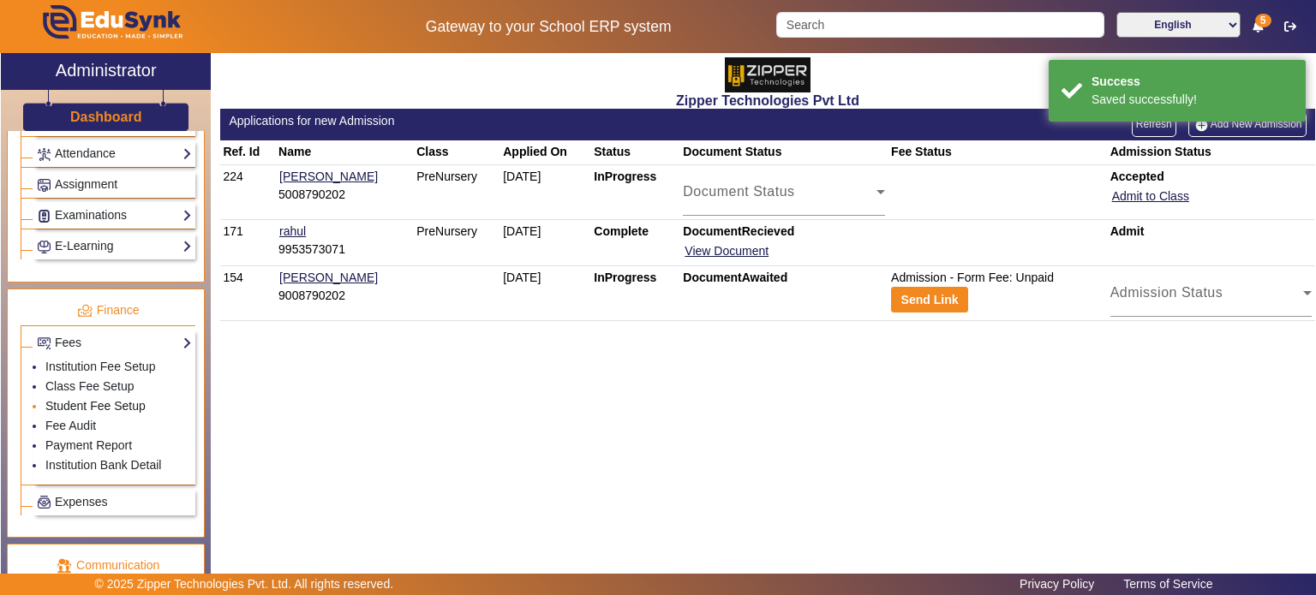
click at [88, 401] on link "Student Fee Setup" at bounding box center [95, 406] width 100 height 14
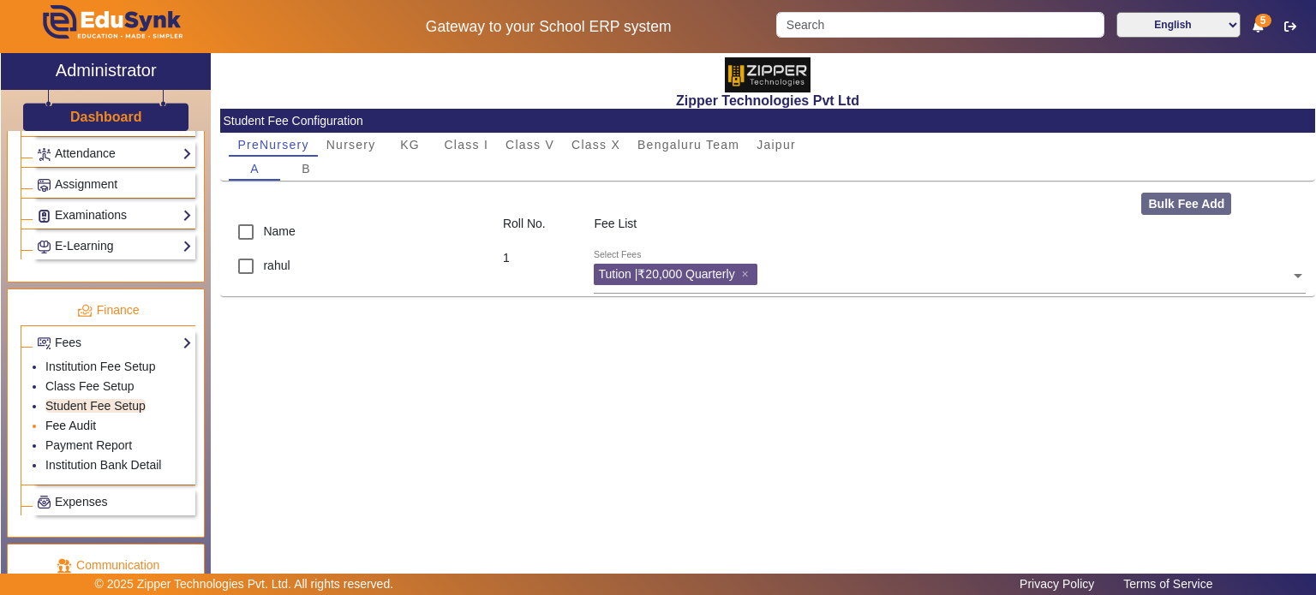
click at [72, 419] on link "Fee Audit" at bounding box center [70, 426] width 51 height 14
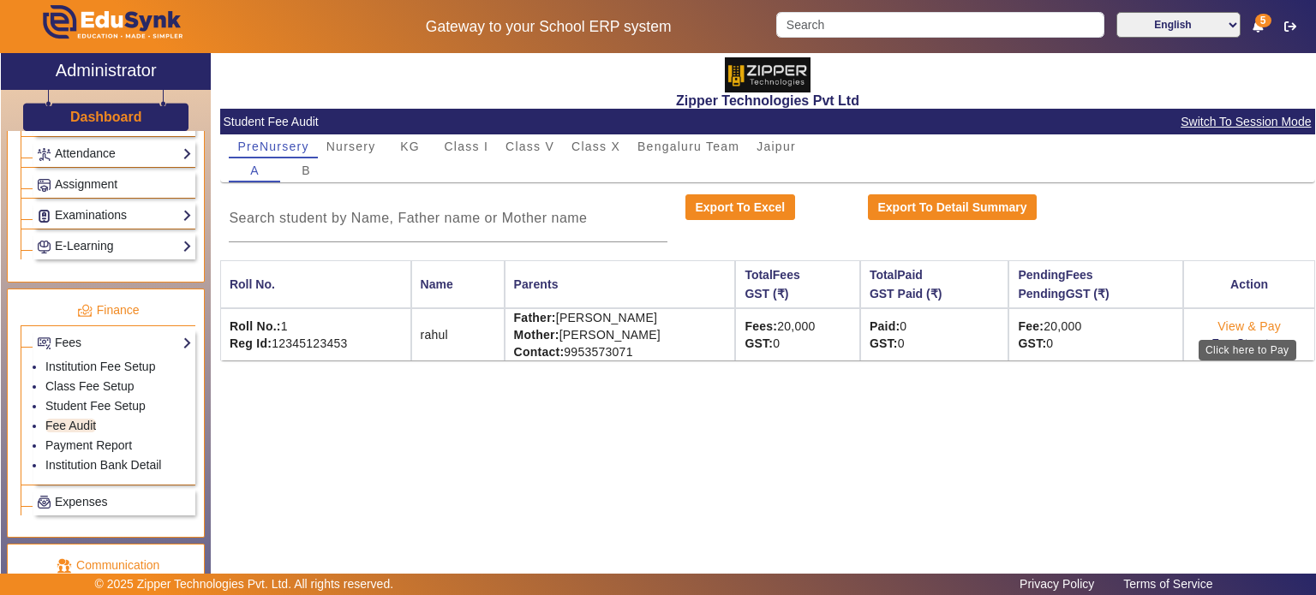
click at [1233, 327] on link "View & Pay" at bounding box center [1248, 327] width 63 height 14
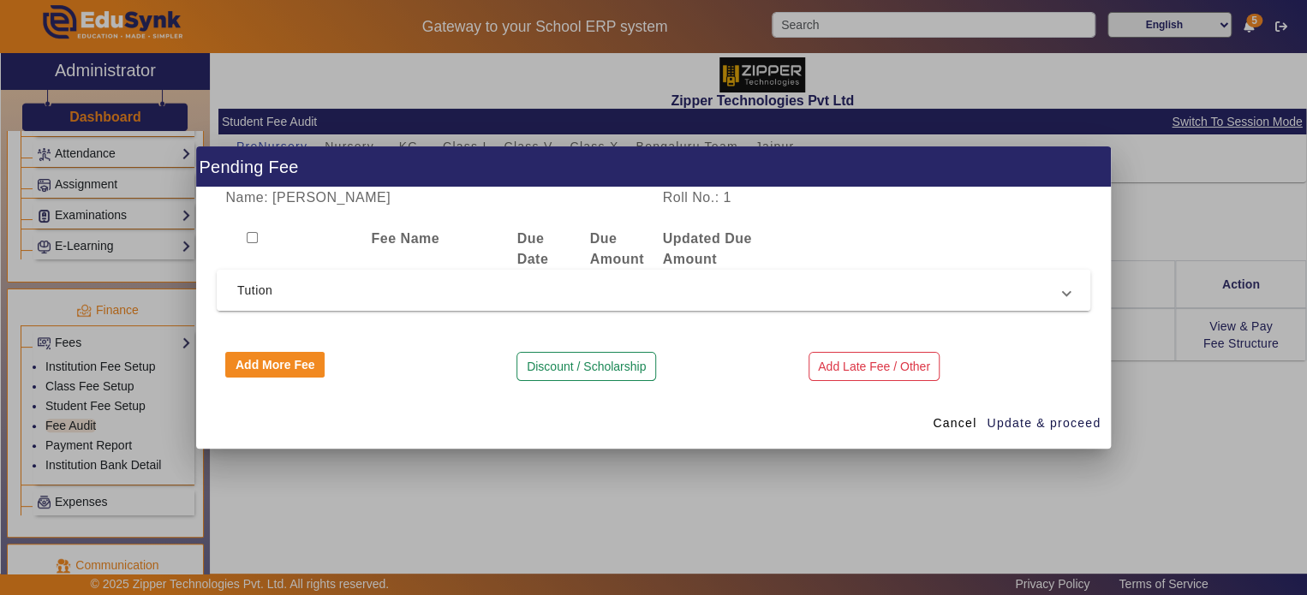
click at [790, 296] on span "Tution" at bounding box center [650, 290] width 826 height 21
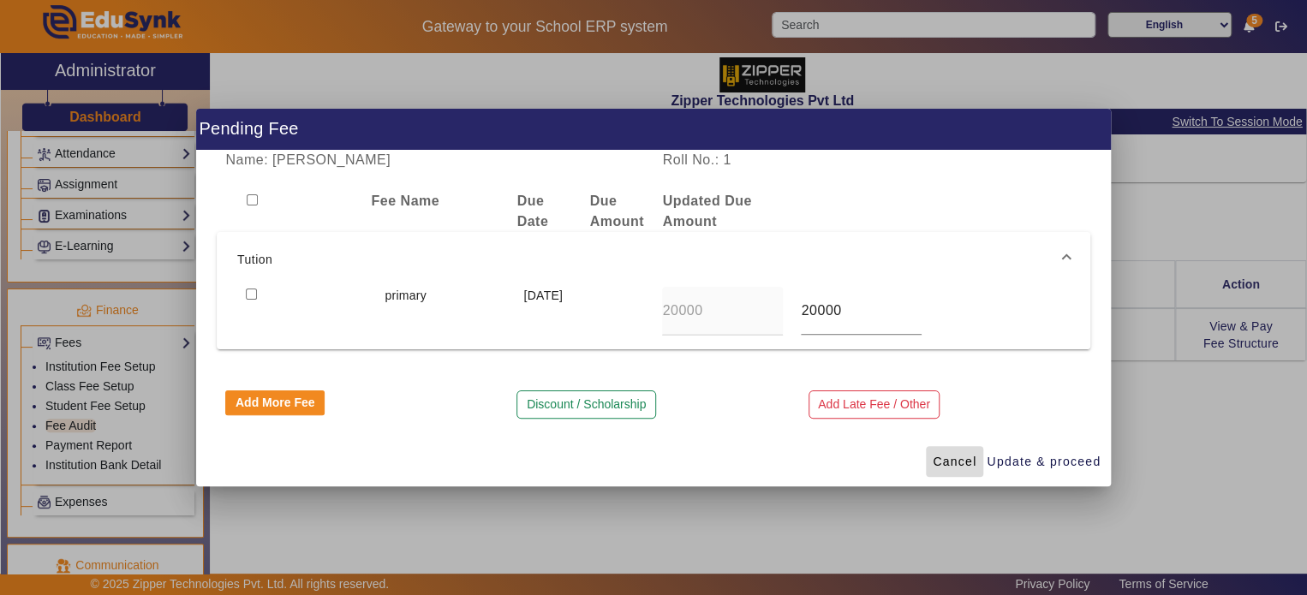
click at [939, 456] on span "Cancel" at bounding box center [955, 462] width 44 height 18
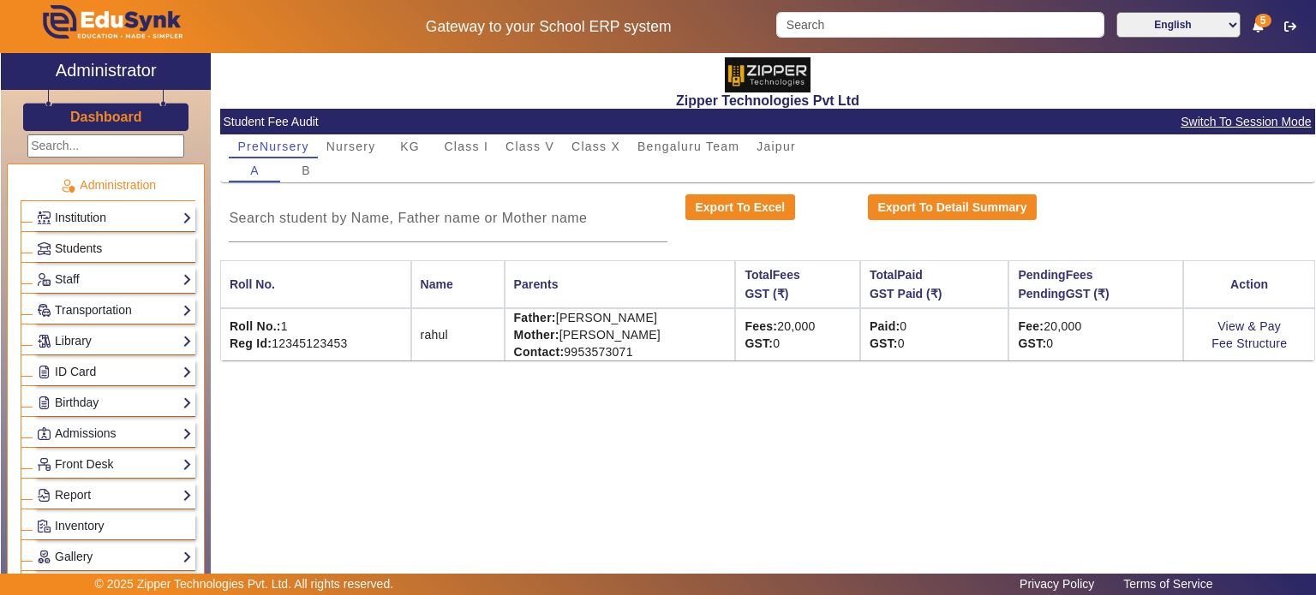
click at [99, 244] on span "Students" at bounding box center [78, 249] width 47 height 14
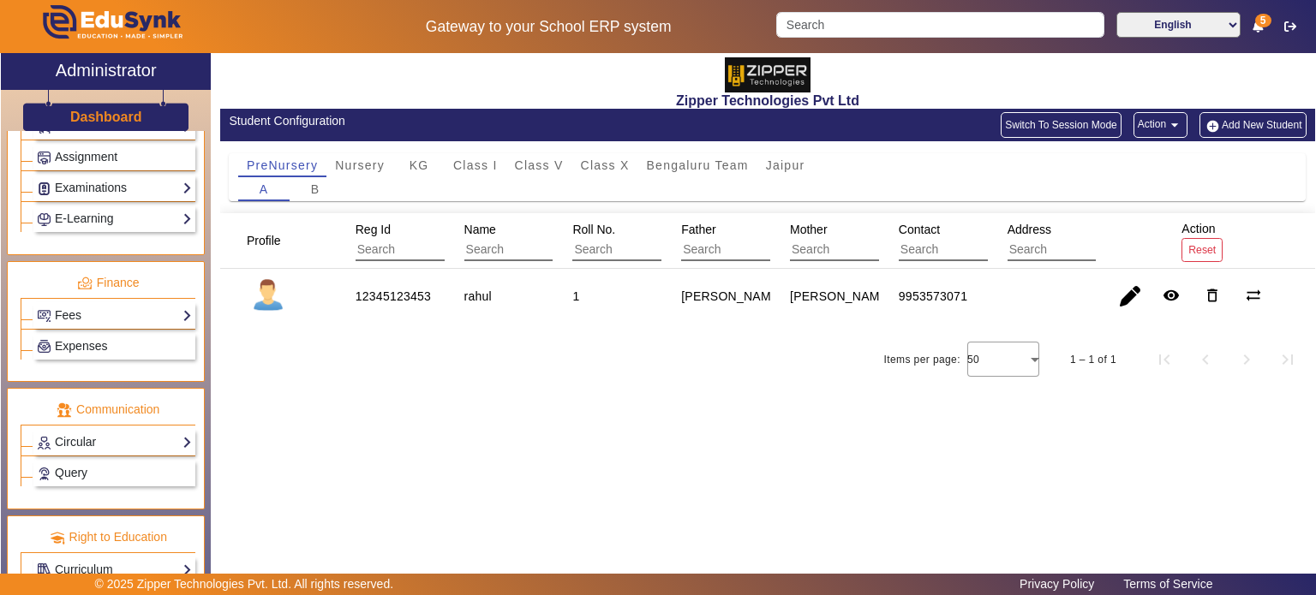
scroll to position [774, 0]
click at [118, 307] on link "Fees" at bounding box center [114, 315] width 155 height 20
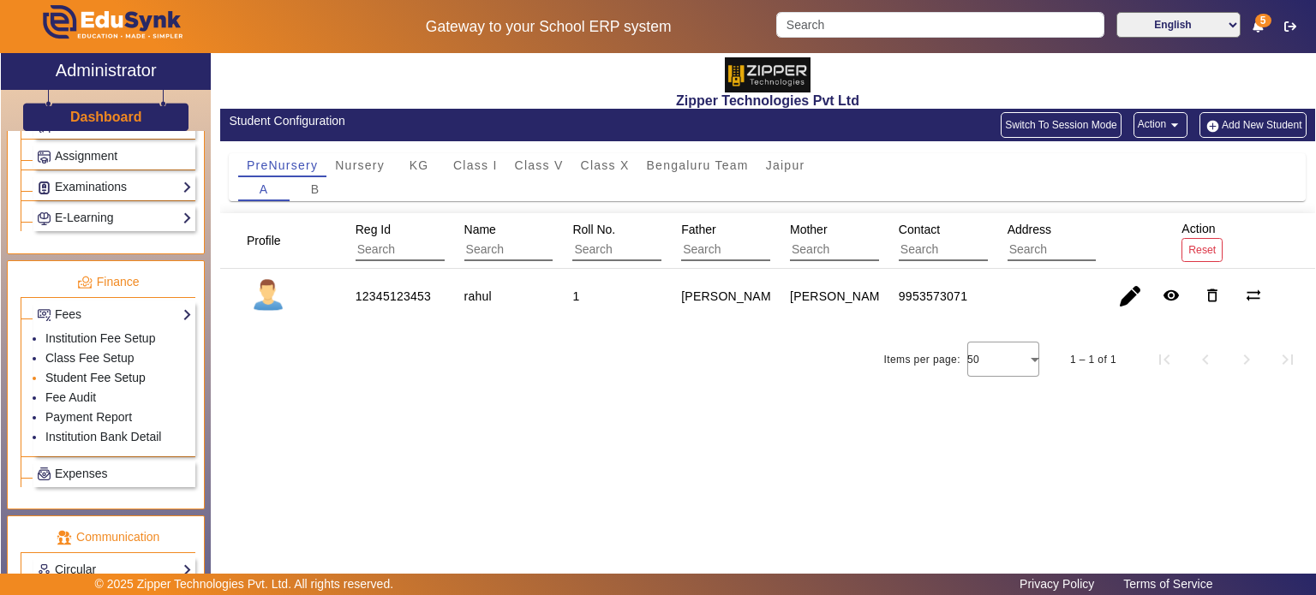
click at [83, 372] on link "Student Fee Setup" at bounding box center [95, 378] width 100 height 14
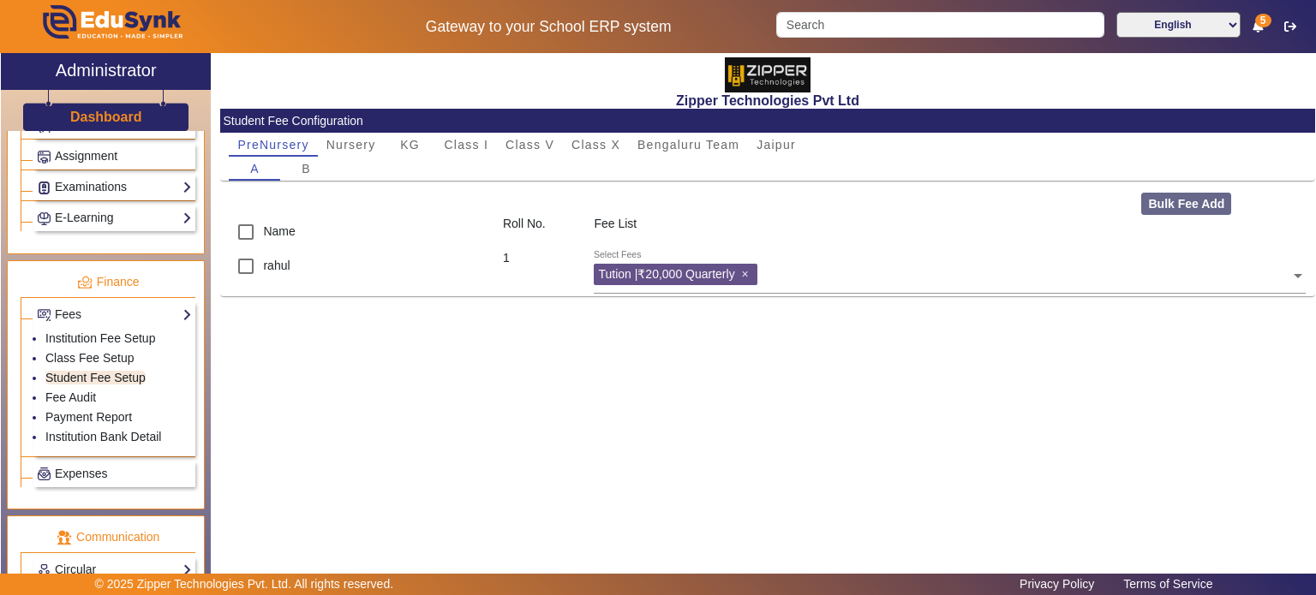
click at [750, 278] on span "×" at bounding box center [746, 274] width 11 height 14
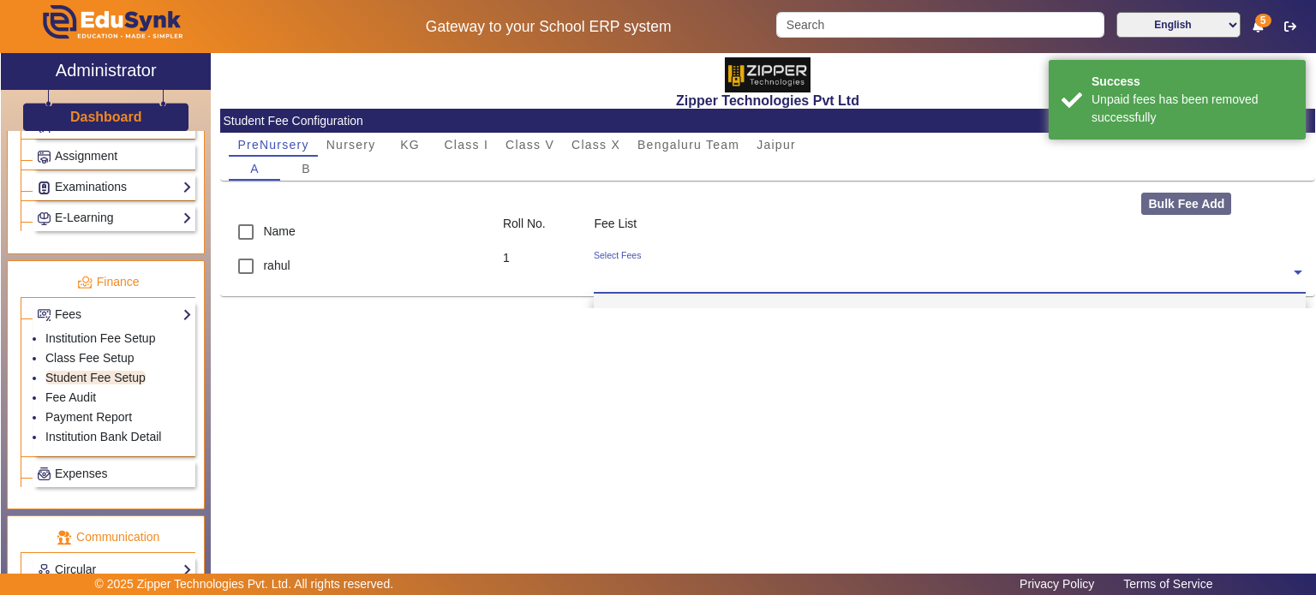
click at [750, 278] on input "text" at bounding box center [942, 273] width 696 height 16
click at [712, 279] on input "text" at bounding box center [942, 273] width 696 height 16
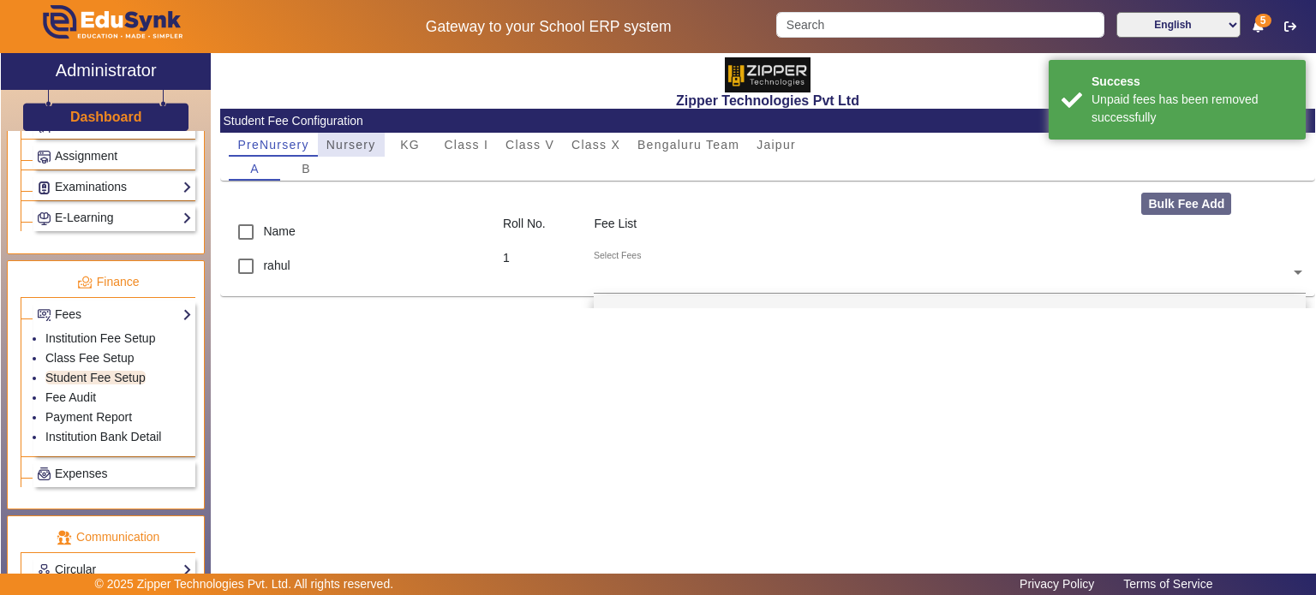
click at [372, 152] on span "Nursery" at bounding box center [351, 145] width 50 height 24
click at [296, 140] on span "PreNursery" at bounding box center [272, 145] width 71 height 12
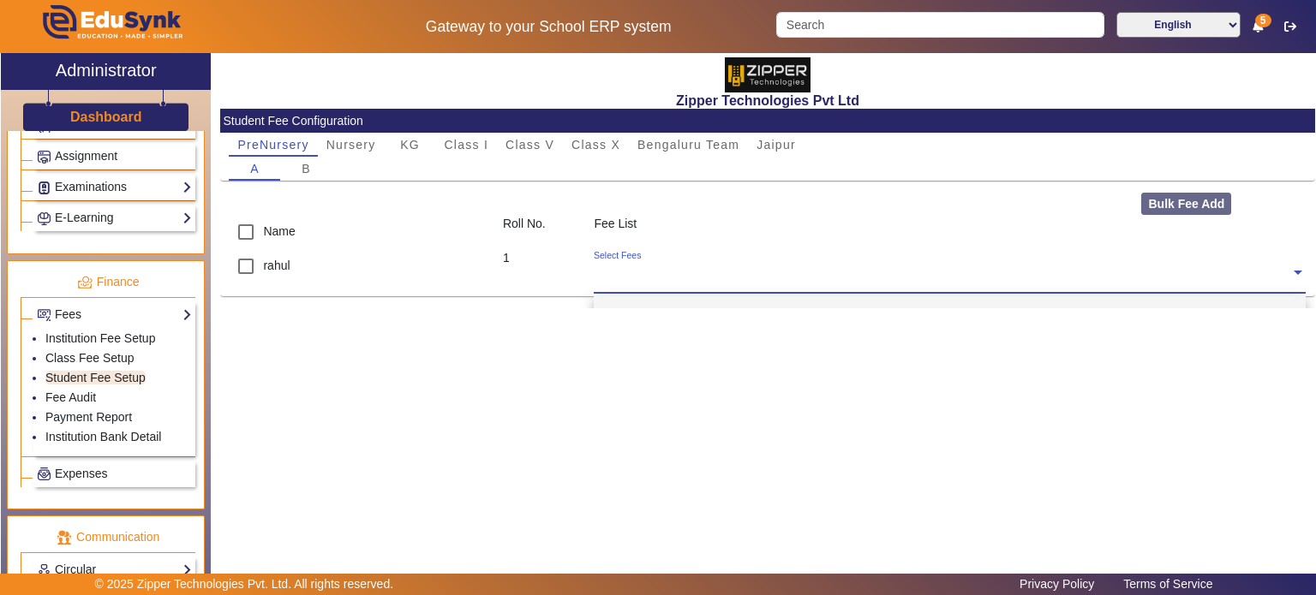
click at [627, 280] on input "text" at bounding box center [942, 273] width 696 height 16
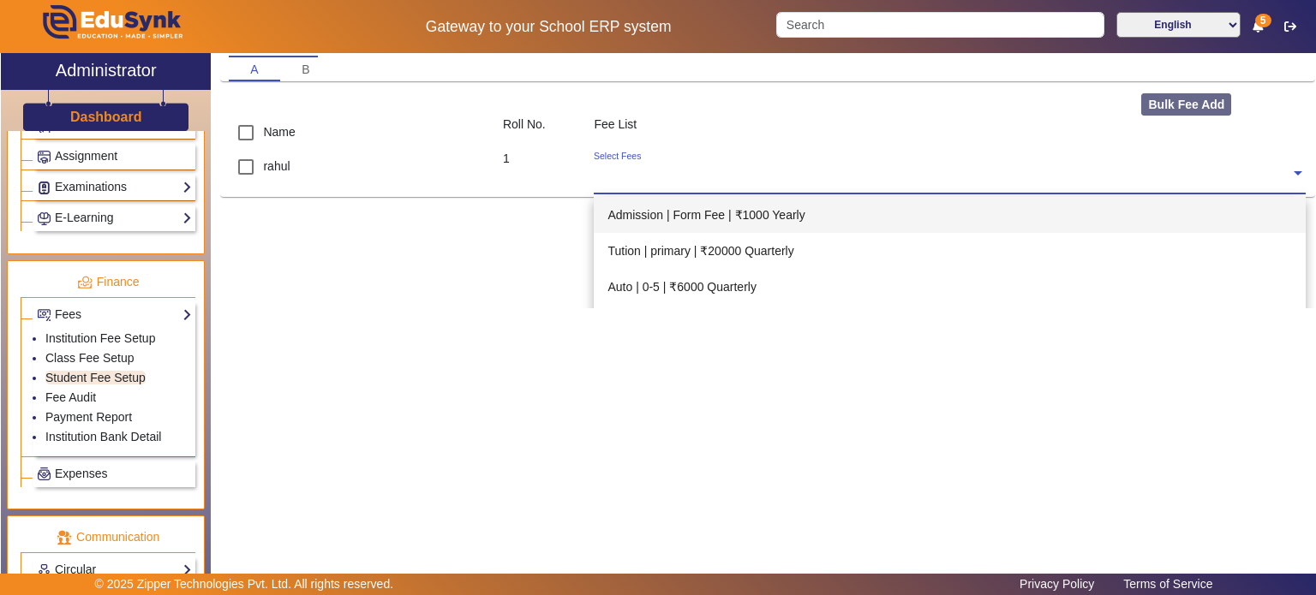
scroll to position [131, 0]
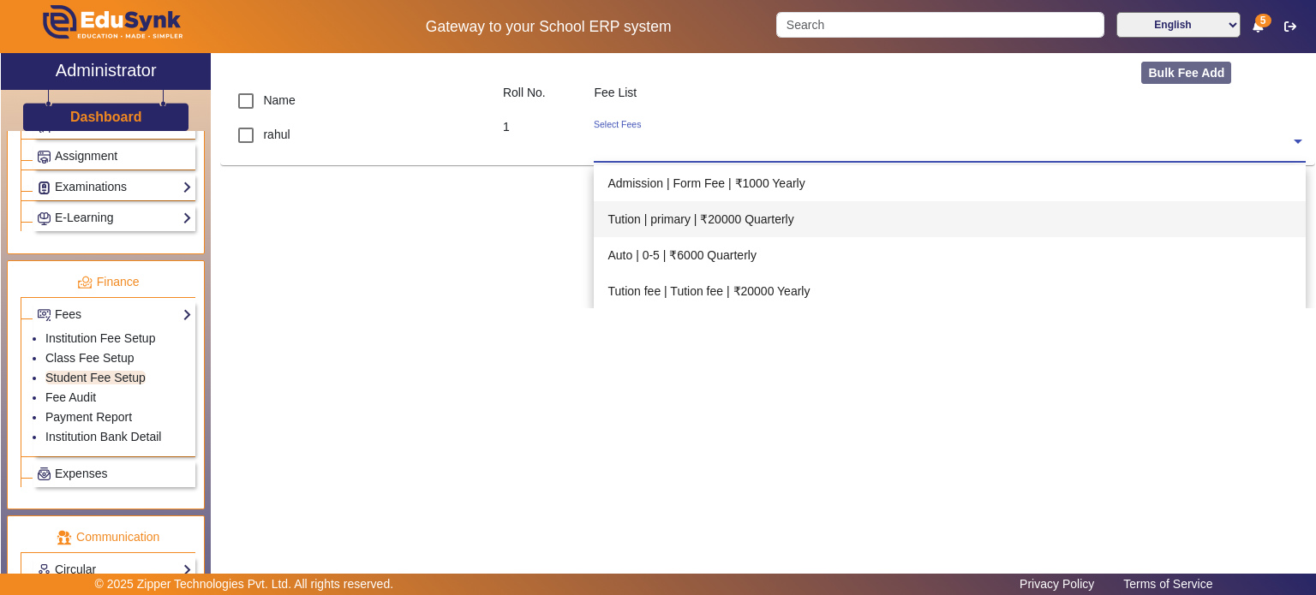
click at [671, 224] on div "Tution | primary | ₹20000 Quarterly" at bounding box center [950, 219] width 712 height 36
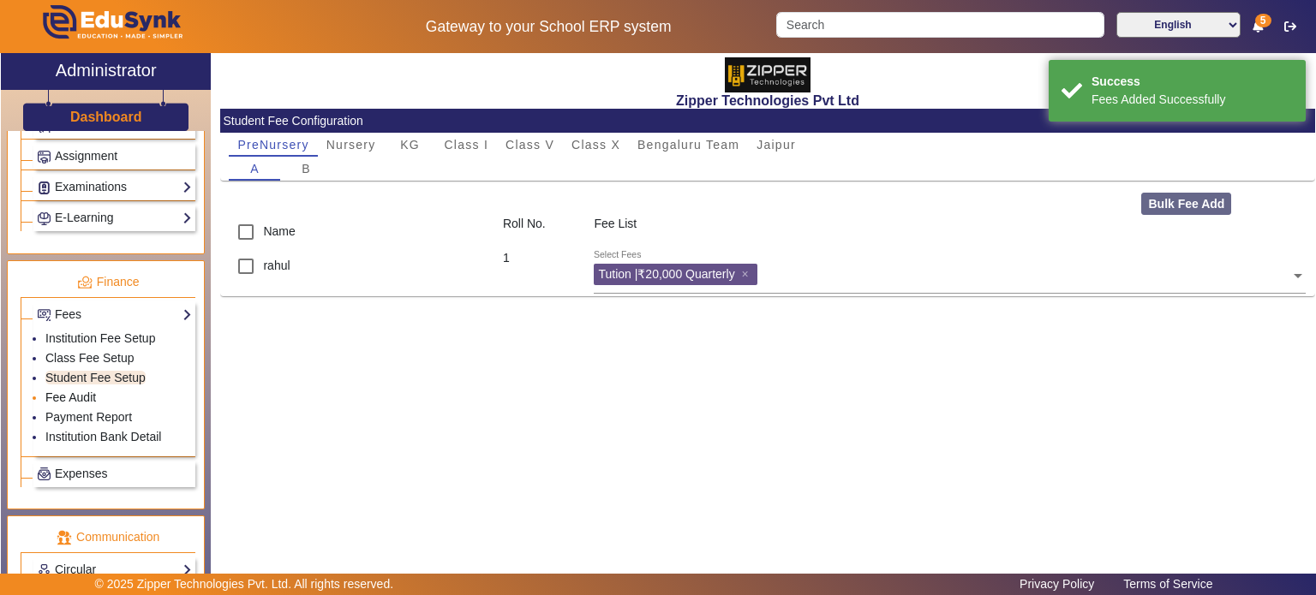
click at [87, 392] on link "Fee Audit" at bounding box center [70, 398] width 51 height 14
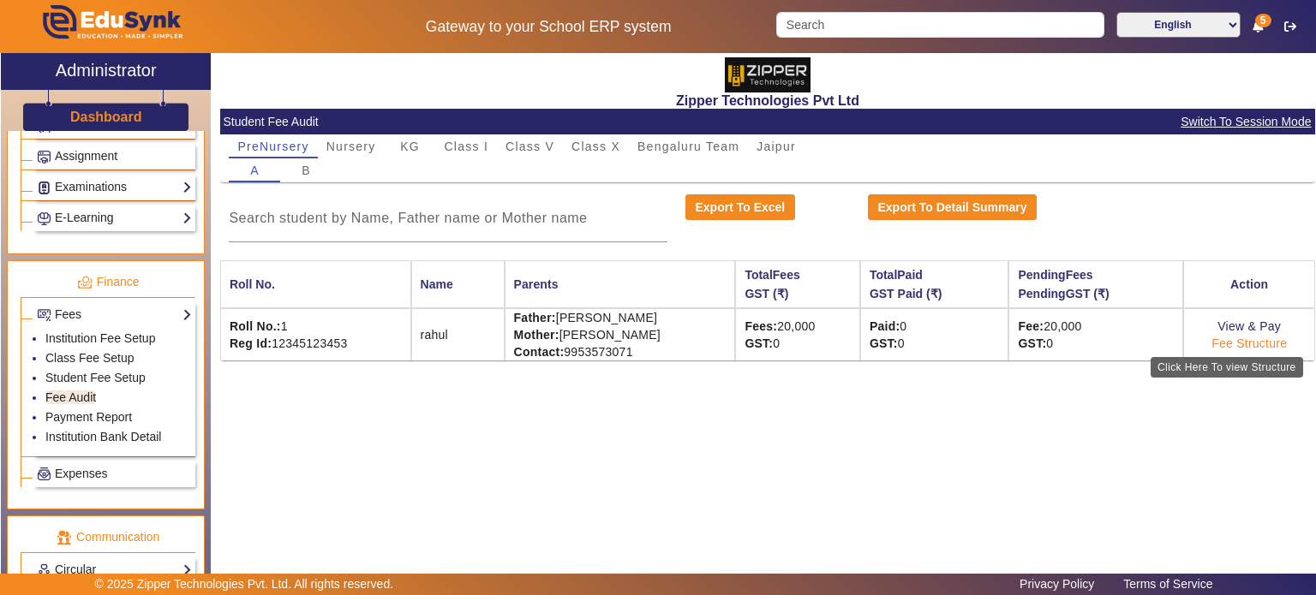
click at [1244, 348] on link "Fee Structure" at bounding box center [1248, 344] width 75 height 14
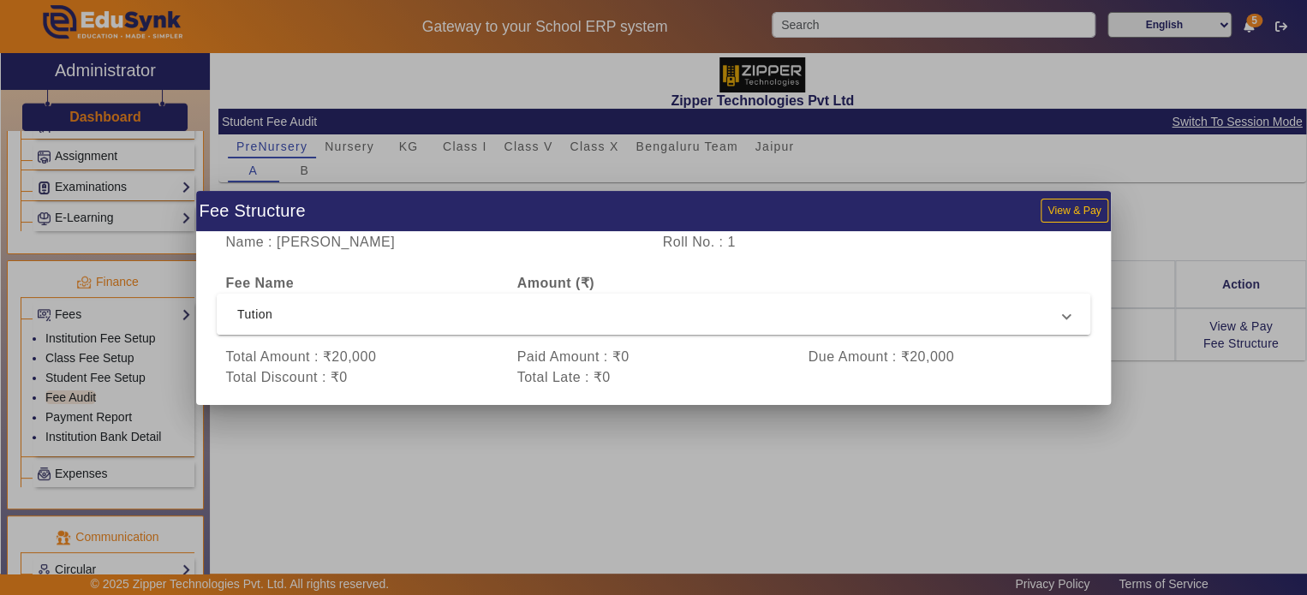
click at [772, 305] on span "Tution" at bounding box center [650, 314] width 826 height 21
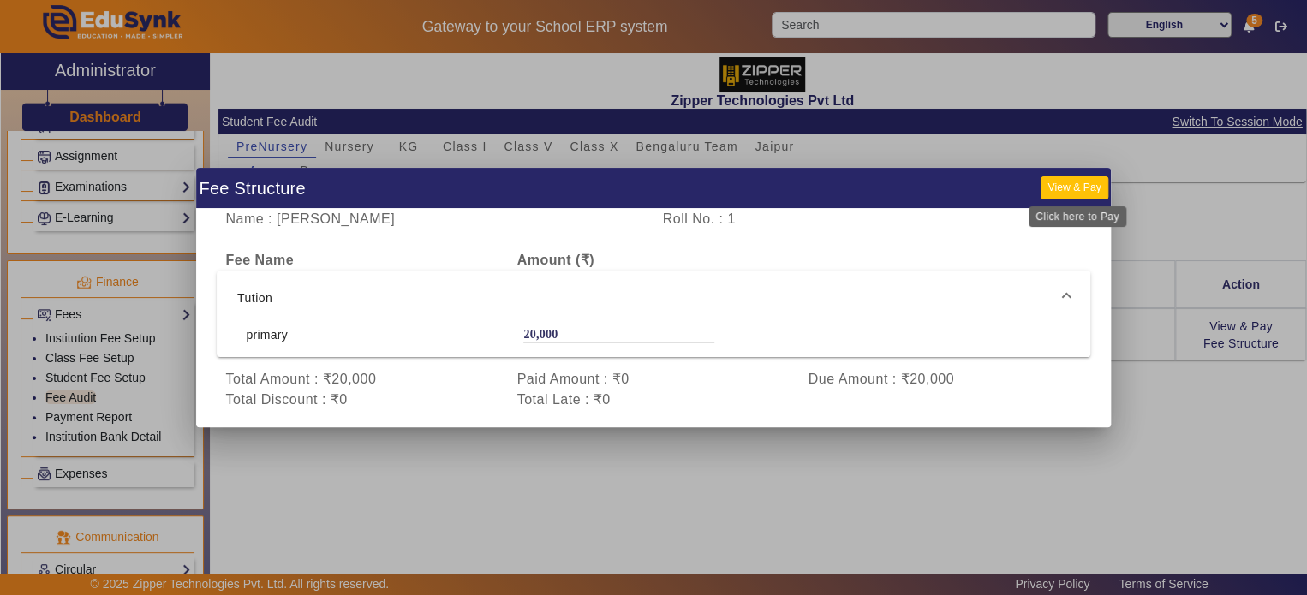
click at [1079, 196] on button "View & Pay" at bounding box center [1074, 187] width 67 height 23
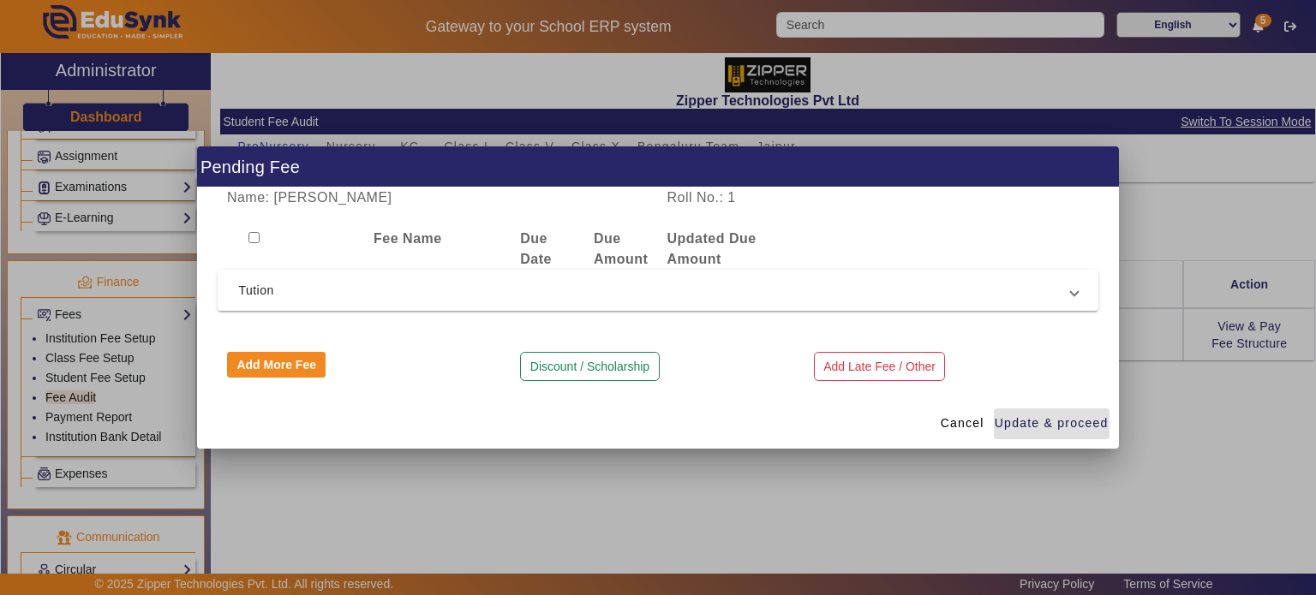
click at [733, 313] on div "Name: [PERSON_NAME] No.: 1 Fee Name Due Date Due Amount Updated Due Amount Tuti…" at bounding box center [657, 293] width 921 height 211
click at [727, 294] on span "Tution" at bounding box center [654, 290] width 832 height 21
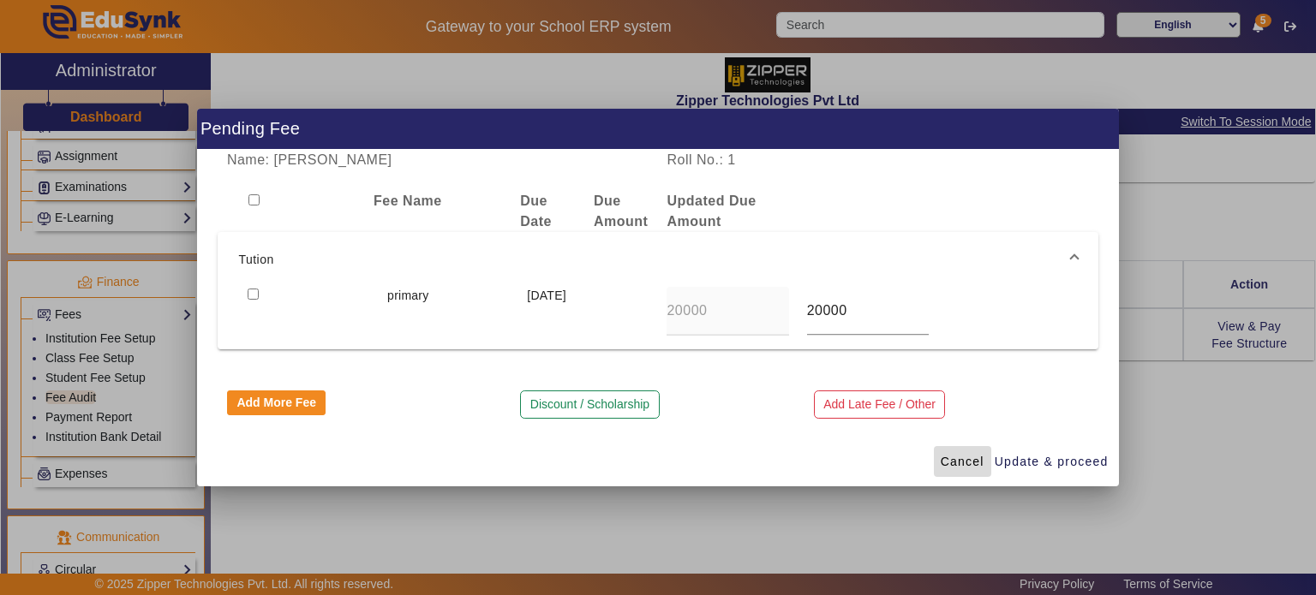
click at [938, 468] on span at bounding box center [962, 461] width 57 height 41
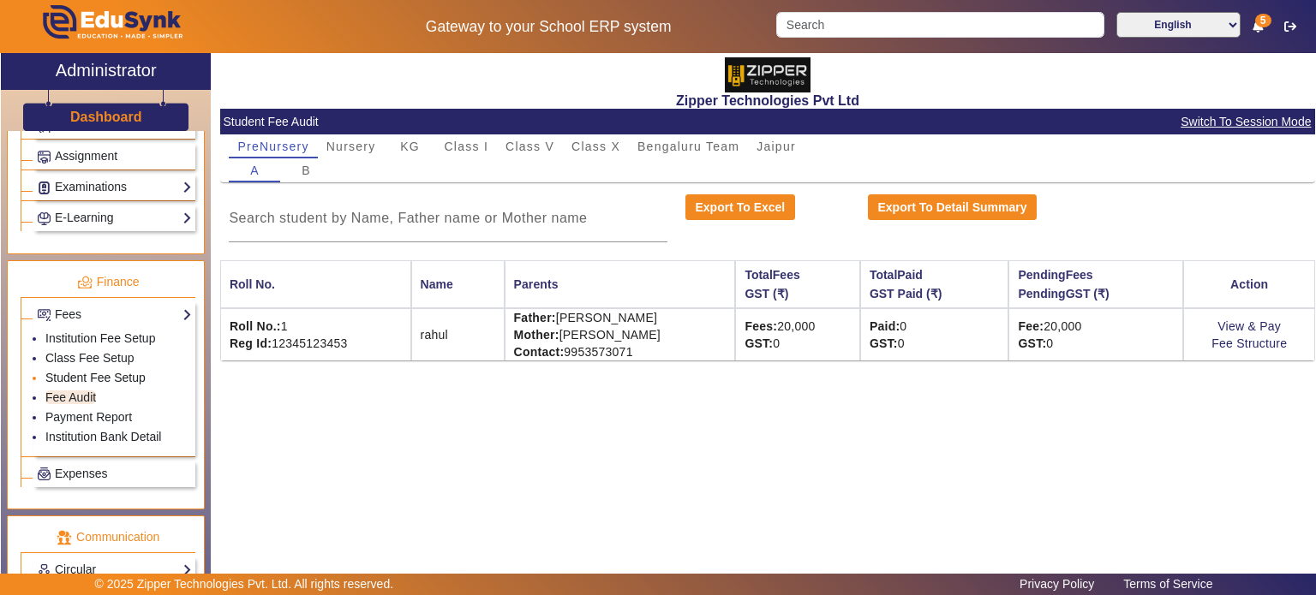
click at [127, 375] on link "Student Fee Setup" at bounding box center [95, 378] width 100 height 14
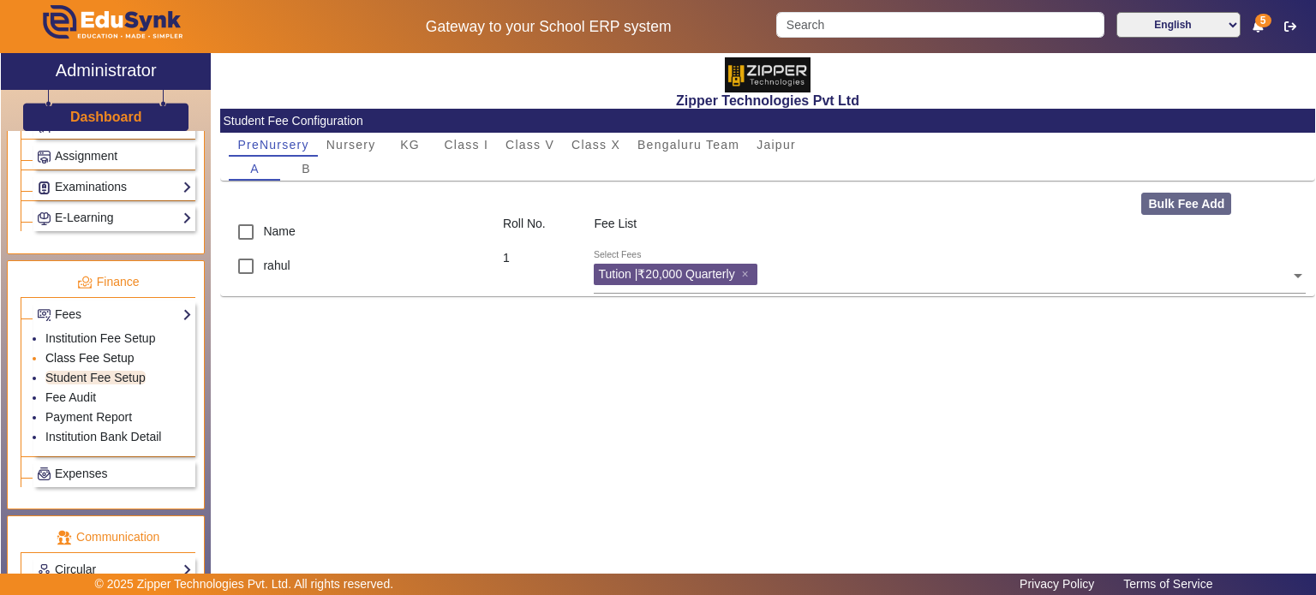
click at [114, 352] on link "Class Fee Setup" at bounding box center [89, 358] width 89 height 14
